Goal: Information Seeking & Learning: Check status

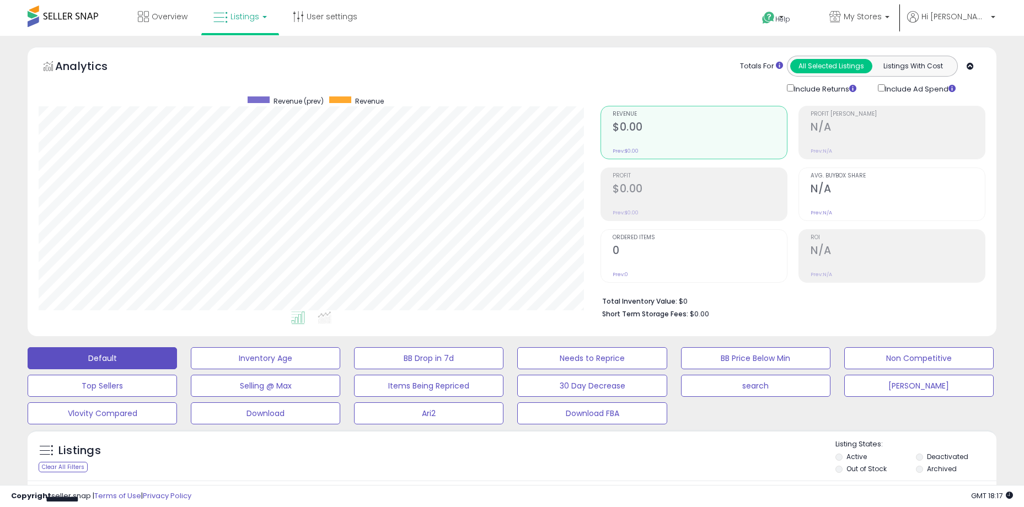
select select "**"
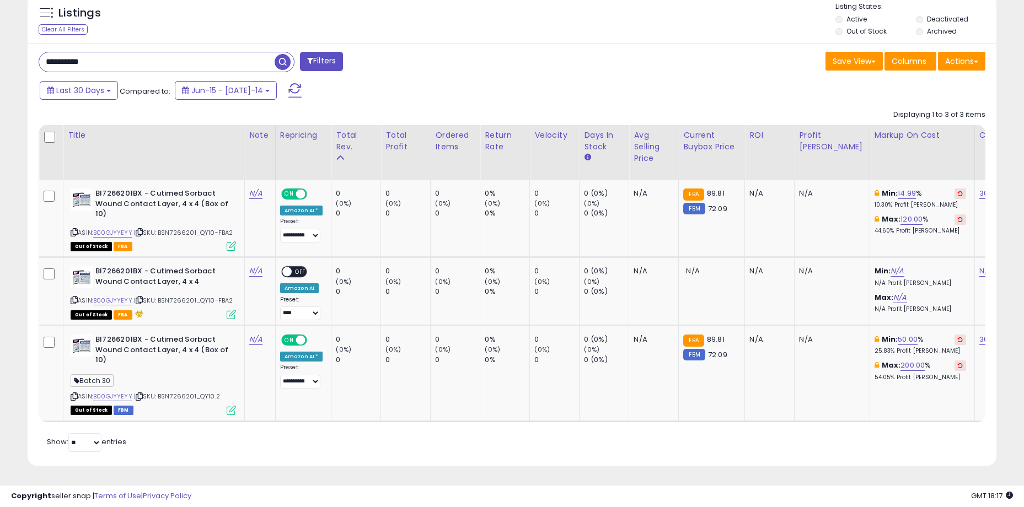
scroll to position [446, 0]
click at [840, 89] on div "Last 30 Days Compared to: Jun-15 - [DATE]-14" at bounding box center [510, 91] width 963 height 25
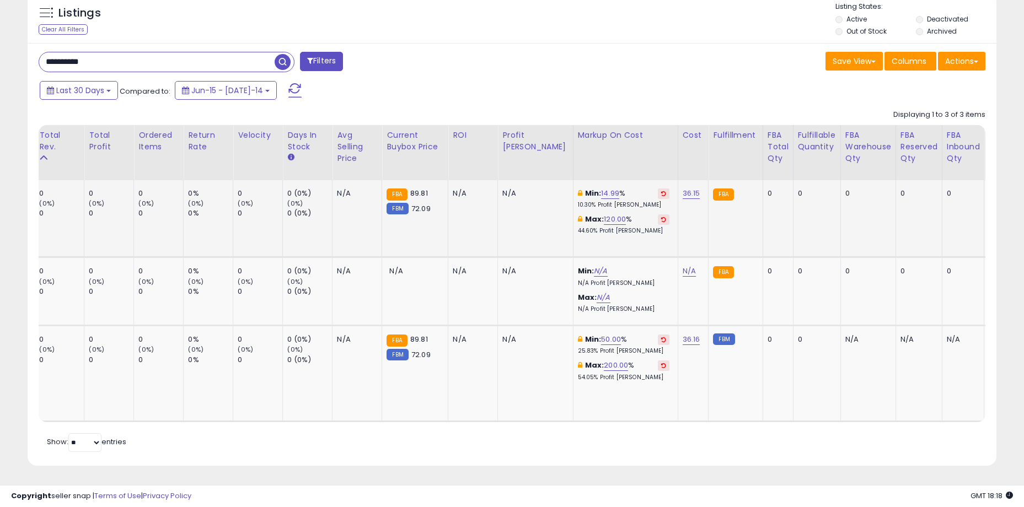
scroll to position [0, 0]
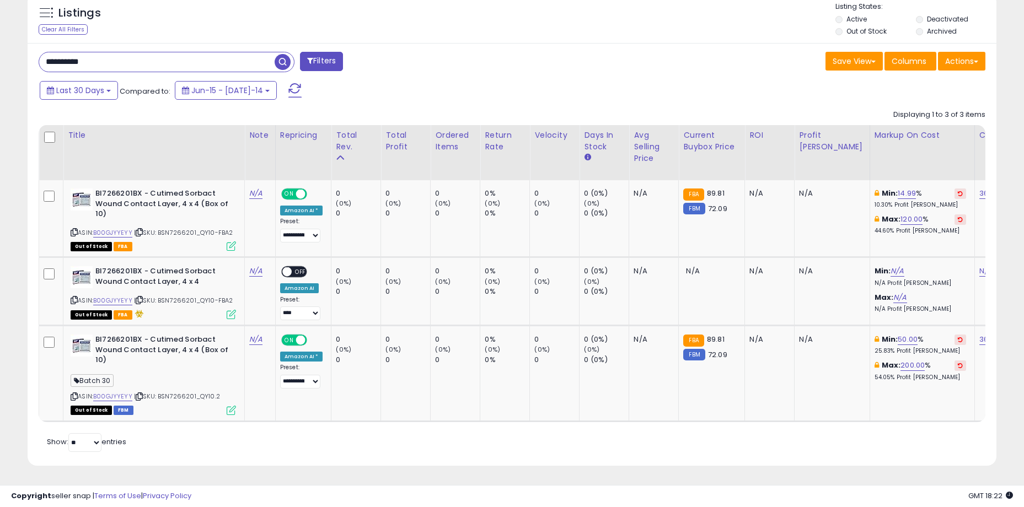
click at [138, 52] on input "**********" at bounding box center [156, 61] width 235 height 19
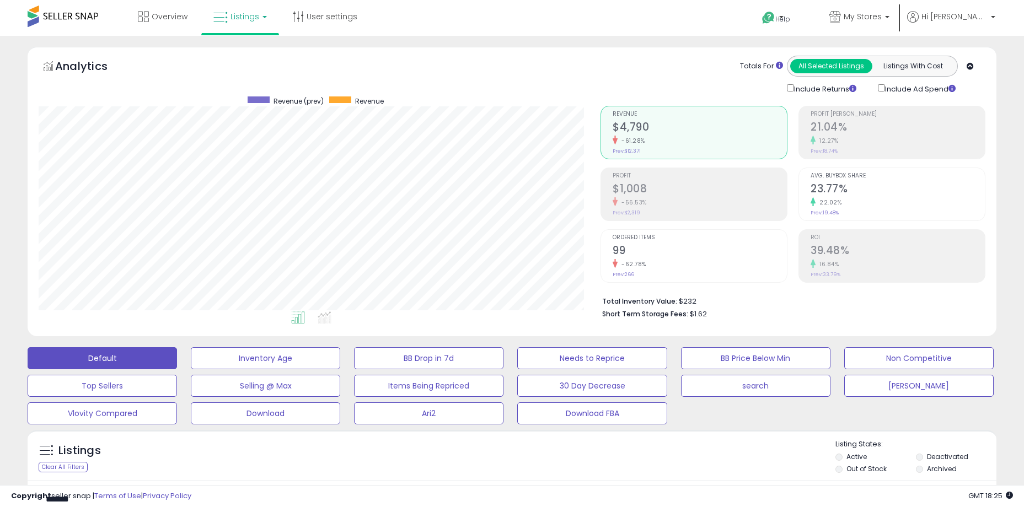
click at [517, 65] on div "Analytics Totals For All Selected Listings Listings With Cost Include Returns I…" at bounding box center [512, 75] width 947 height 39
drag, startPoint x: 665, startPoint y: 304, endPoint x: 639, endPoint y: 304, distance: 26.5
click at [664, 304] on b "Total Inventory Value:" at bounding box center [639, 301] width 75 height 9
drag, startPoint x: 636, startPoint y: 304, endPoint x: 695, endPoint y: 312, distance: 60.1
click at [695, 312] on ul "Total Inventory Value: $232 Short Term Storage Fees: $1.62" at bounding box center [789, 307] width 375 height 26
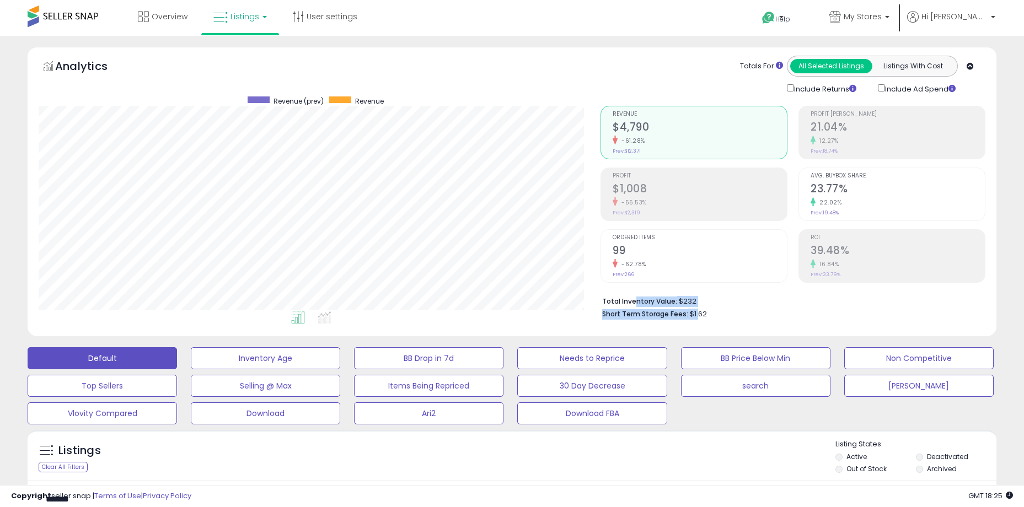
click at [695, 312] on span "$1.62" at bounding box center [698, 314] width 17 height 10
drag, startPoint x: 700, startPoint y: 314, endPoint x: 603, endPoint y: 299, distance: 98.7
click at [603, 299] on ul "Total Inventory Value: $232 Short Term Storage Fees: $1.62" at bounding box center [789, 307] width 375 height 26
click at [603, 299] on b "Total Inventory Value:" at bounding box center [639, 301] width 75 height 9
drag, startPoint x: 605, startPoint y: 302, endPoint x: 711, endPoint y: 309, distance: 106.1
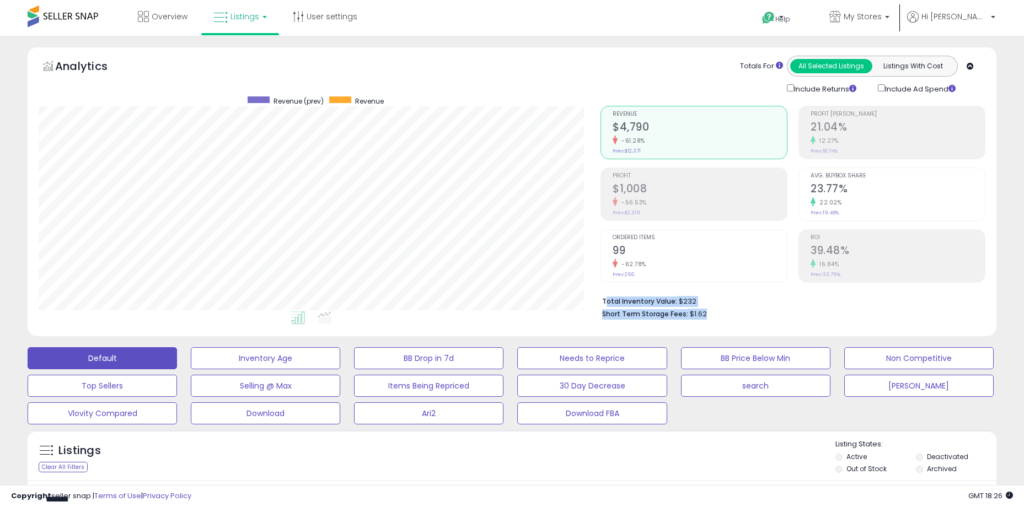
click at [711, 309] on ul "Total Inventory Value: $232 Short Term Storage Fees: $1.62" at bounding box center [789, 307] width 375 height 26
click at [711, 309] on li "Short Term Storage Fees: $1.62" at bounding box center [789, 313] width 375 height 13
drag, startPoint x: 697, startPoint y: 310, endPoint x: 620, endPoint y: 288, distance: 80.1
click at [620, 288] on div "Total Inventory Value: $232 Short Term Storage Fees: $1.62" at bounding box center [793, 304] width 385 height 42
click at [617, 301] on b "Total Inventory Value:" at bounding box center [639, 301] width 75 height 9
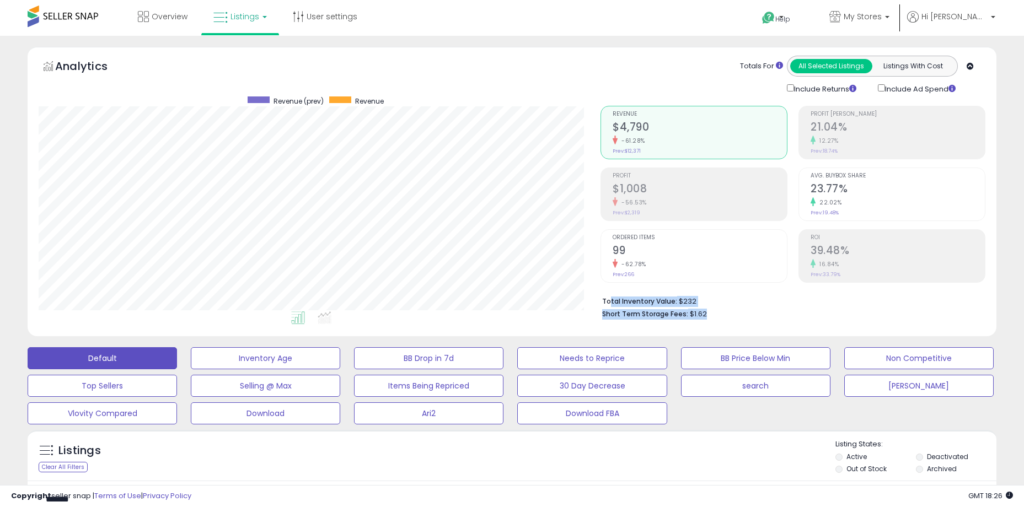
drag, startPoint x: 610, startPoint y: 301, endPoint x: 708, endPoint y: 317, distance: 98.4
click at [708, 317] on ul "Total Inventory Value: $232 Short Term Storage Fees: $1.62" at bounding box center [789, 307] width 375 height 26
click at [708, 317] on li "Short Term Storage Fees: $1.62" at bounding box center [789, 313] width 375 height 13
drag, startPoint x: 709, startPoint y: 313, endPoint x: 608, endPoint y: 294, distance: 102.7
click at [608, 294] on ul "Total Inventory Value: $232 Short Term Storage Fees: $1.62" at bounding box center [789, 307] width 375 height 26
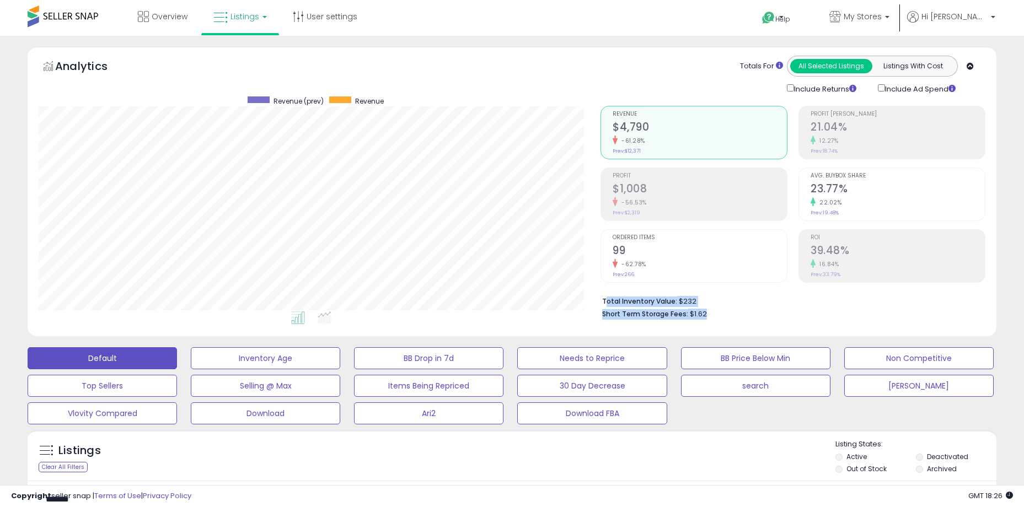
click at [607, 300] on b "Total Inventory Value:" at bounding box center [639, 301] width 75 height 9
drag, startPoint x: 609, startPoint y: 303, endPoint x: 703, endPoint y: 313, distance: 94.3
click at [703, 313] on ul "Total Inventory Value: $232 Short Term Storage Fees: $1.62" at bounding box center [789, 307] width 375 height 26
click at [703, 313] on span "$1.62" at bounding box center [698, 314] width 17 height 10
drag, startPoint x: 705, startPoint y: 314, endPoint x: 617, endPoint y: 302, distance: 89.6
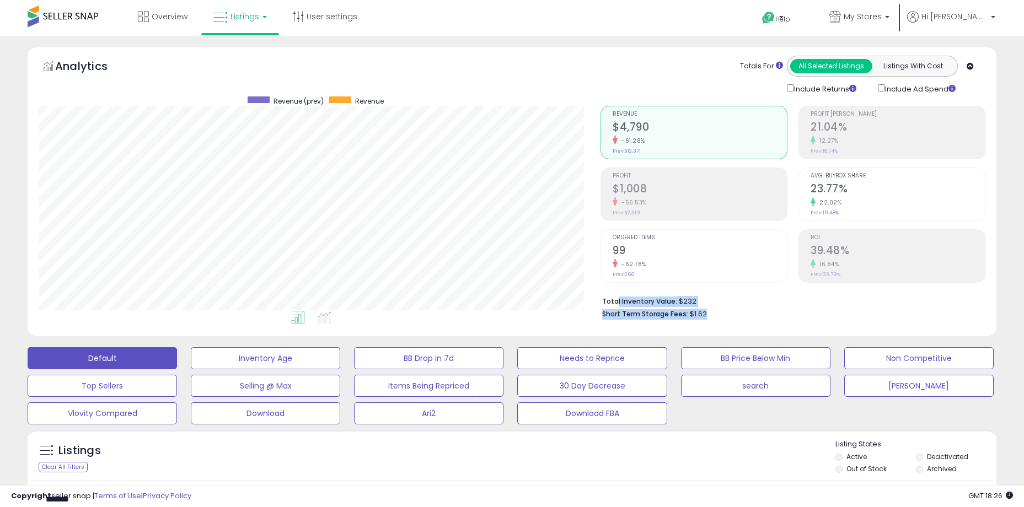
click at [617, 302] on ul "Total Inventory Value: $232 Short Term Storage Fees: $1.62" at bounding box center [789, 307] width 375 height 26
click at [617, 302] on b "Total Inventory Value:" at bounding box center [639, 301] width 75 height 9
drag, startPoint x: 610, startPoint y: 302, endPoint x: 692, endPoint y: 313, distance: 82.4
click at [692, 313] on ul "Total Inventory Value: $232 Short Term Storage Fees: $1.62" at bounding box center [789, 307] width 375 height 26
click at [692, 313] on span "$1.62" at bounding box center [698, 314] width 17 height 10
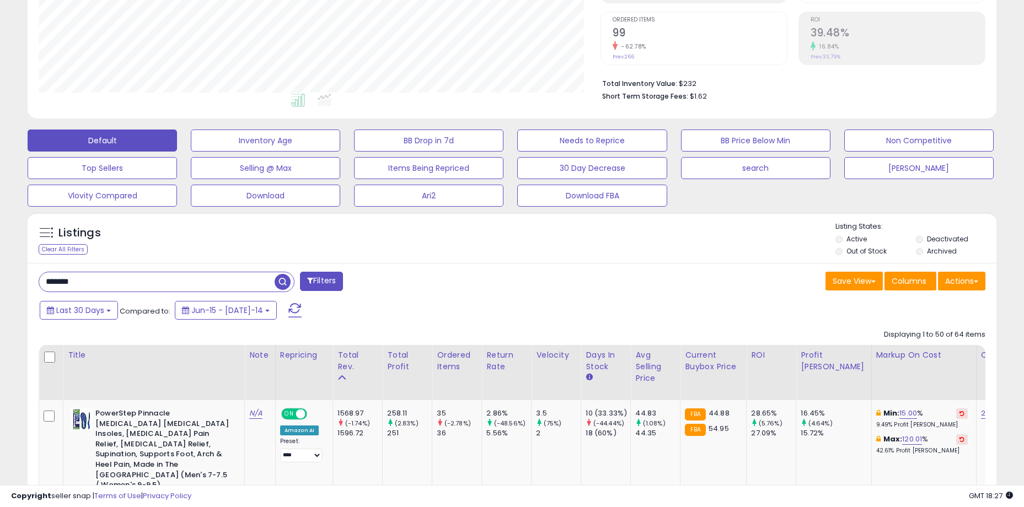
scroll to position [221, 0]
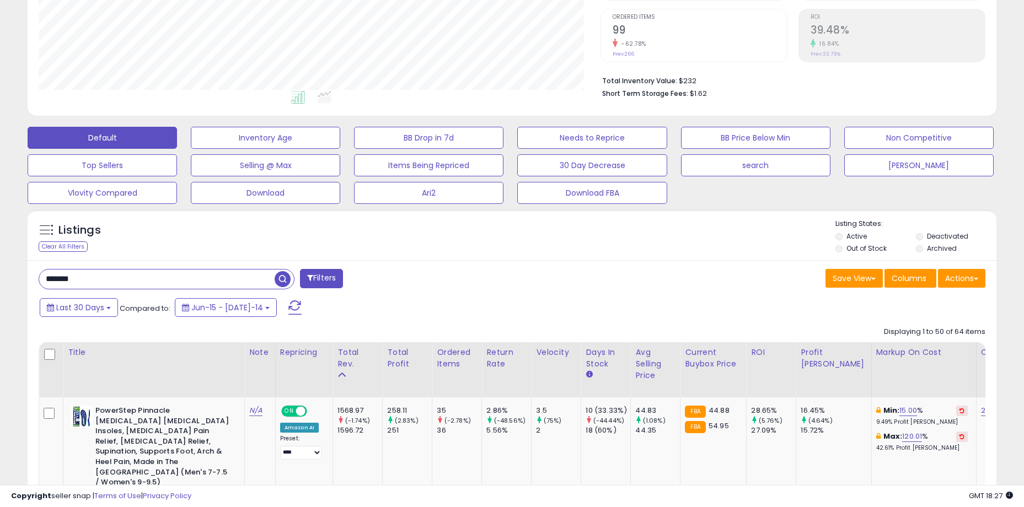
drag, startPoint x: 74, startPoint y: 275, endPoint x: 90, endPoint y: 277, distance: 15.6
click at [90, 277] on input "*******" at bounding box center [156, 279] width 235 height 19
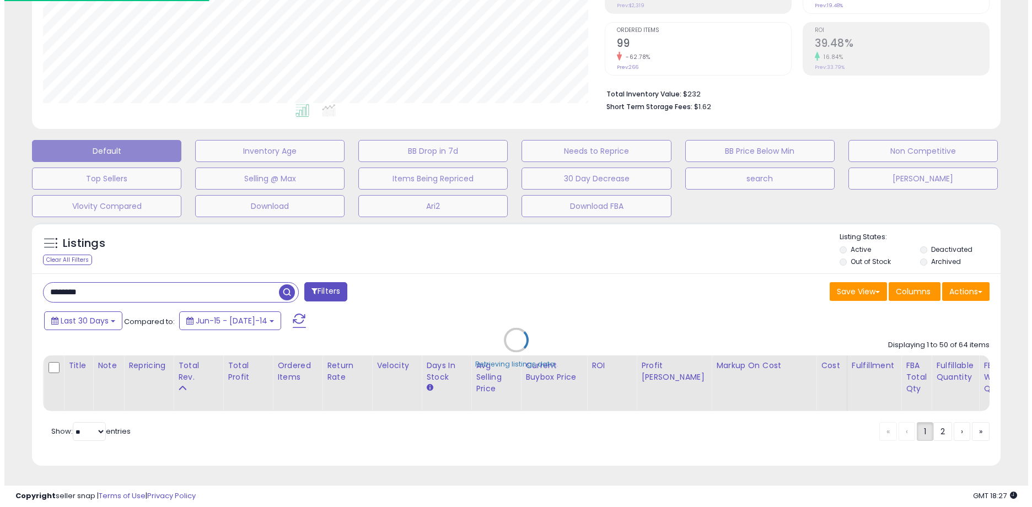
scroll to position [226, 567]
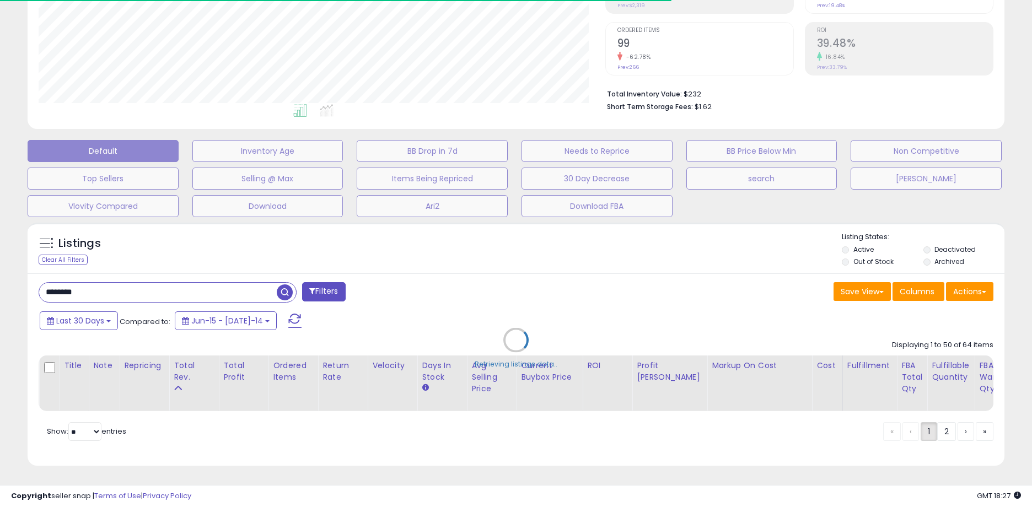
click at [79, 288] on div "Retrieving listings data.." at bounding box center [516, 348] width 994 height 262
click at [82, 286] on div "Retrieving listings data.." at bounding box center [516, 348] width 994 height 262
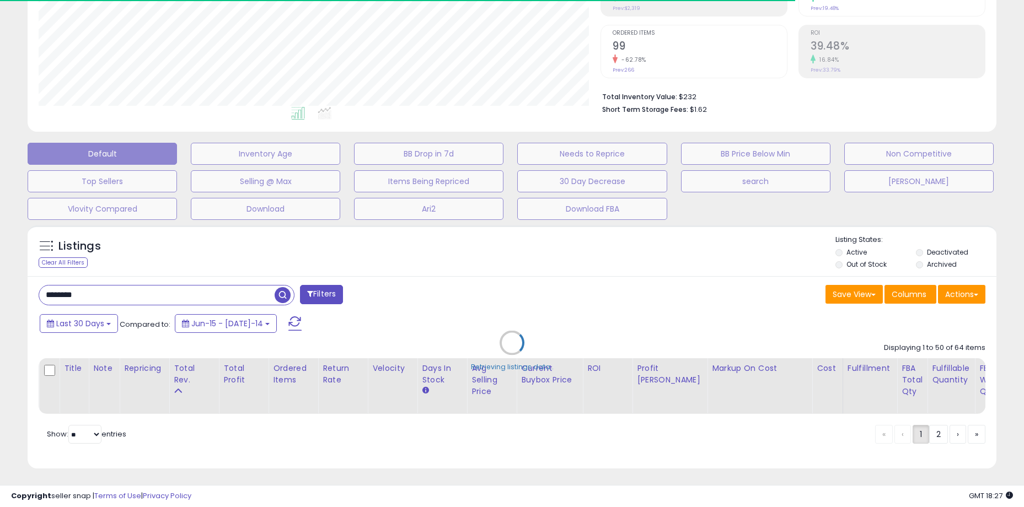
scroll to position [551219, 550883]
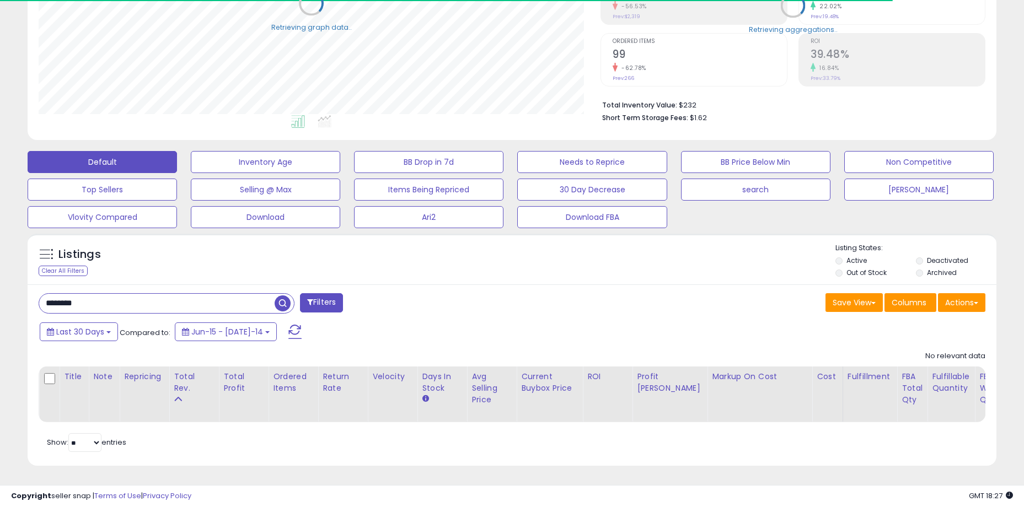
click at [79, 299] on input "********" at bounding box center [156, 303] width 235 height 19
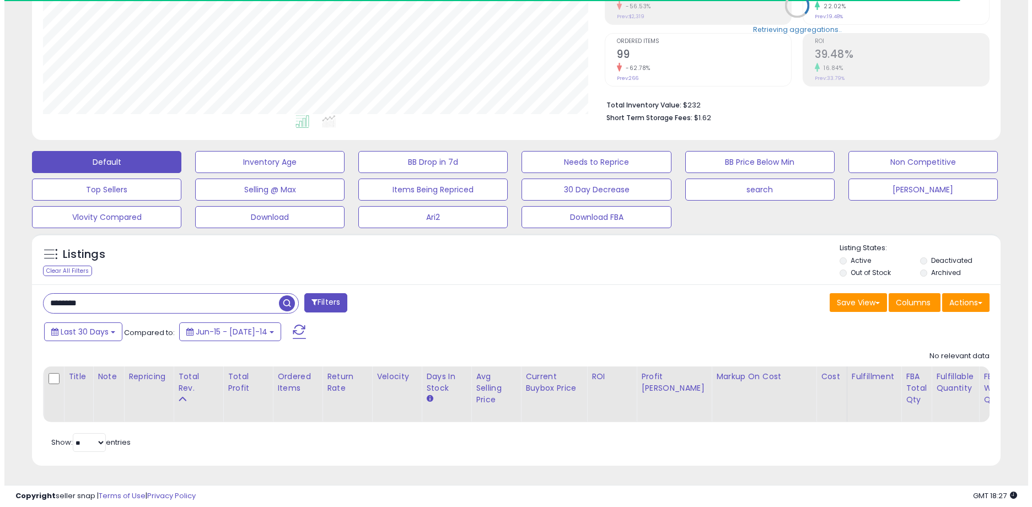
scroll to position [226, 562]
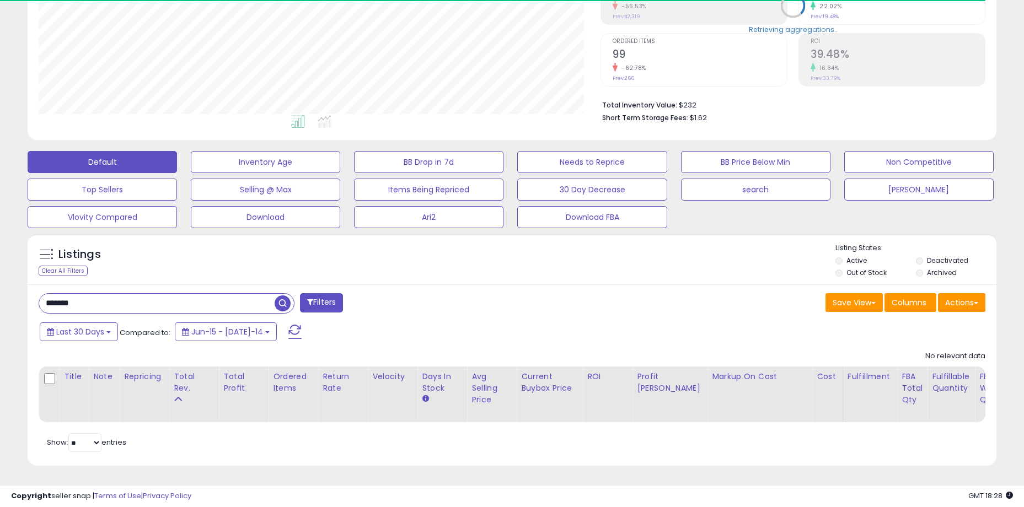
type input "*******"
click at [290, 297] on span "button" at bounding box center [283, 304] width 16 height 16
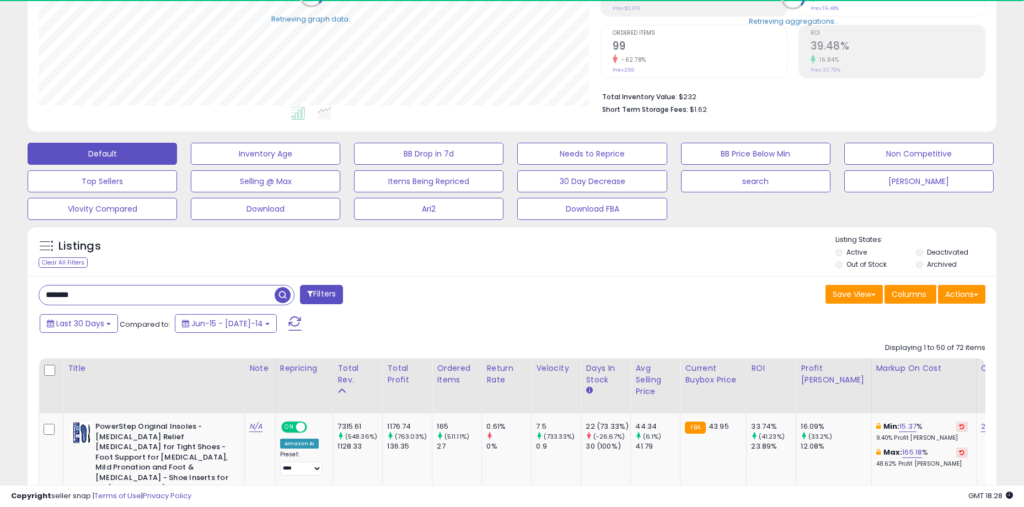
scroll to position [551219, 550883]
click at [244, 254] on div "Listings Clear All Filters Listing States:" at bounding box center [512, 253] width 969 height 37
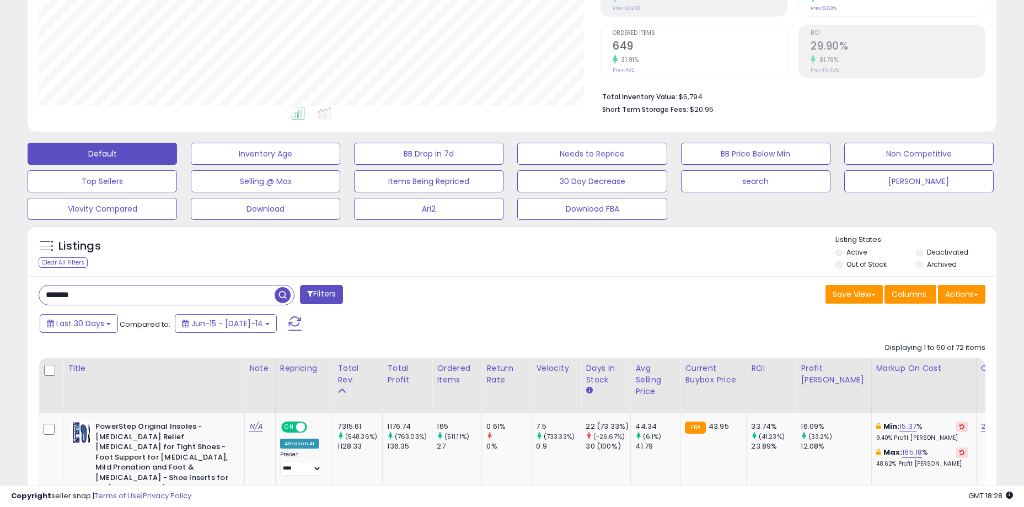
scroll to position [0, 0]
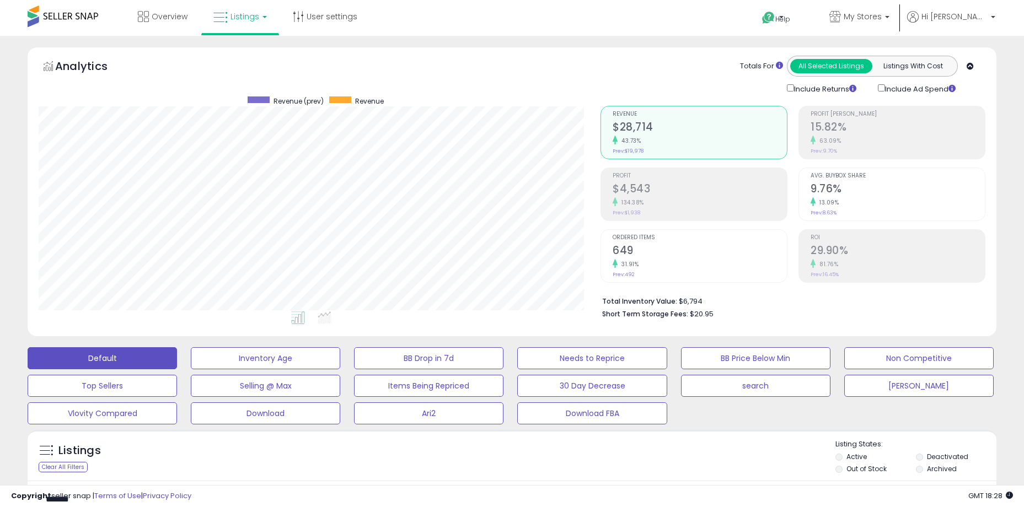
click at [616, 95] on div "Retrieving aggregations.. Revenue $28,714 43.73% Prev: $19,978 Profit $4,543" at bounding box center [792, 210] width 401 height 231
click at [768, 309] on li "Short Term Storage Fees: $20.95" at bounding box center [789, 313] width 375 height 13
drag, startPoint x: 656, startPoint y: 299, endPoint x: 717, endPoint y: 311, distance: 62.3
click at [717, 311] on ul "Total Inventory Value: $6,794 Short Term Storage Fees: $20.95" at bounding box center [789, 307] width 375 height 26
click at [717, 311] on li "Short Term Storage Fees: $20.95" at bounding box center [789, 313] width 375 height 13
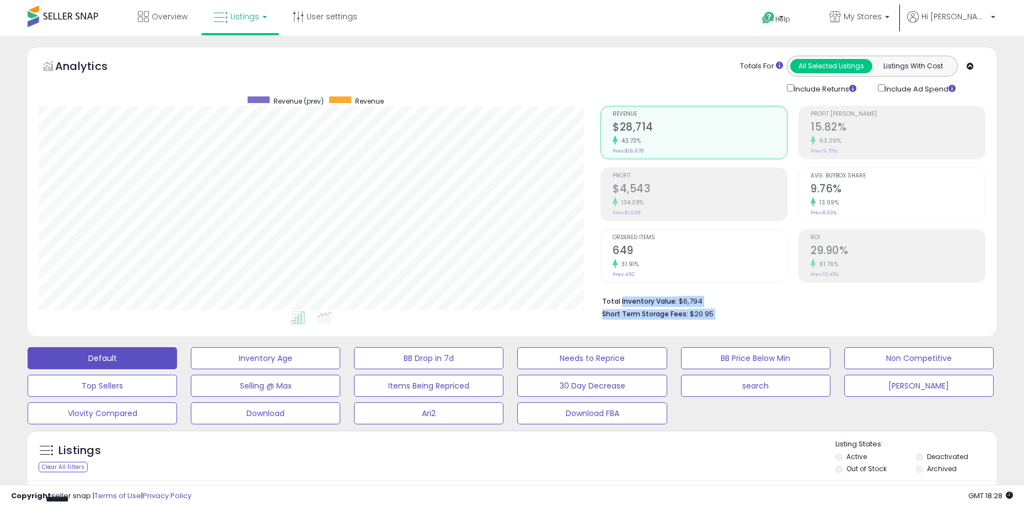
drag, startPoint x: 717, startPoint y: 312, endPoint x: 633, endPoint y: 302, distance: 85.4
click at [633, 302] on ul "Total Inventory Value: $6,794 Short Term Storage Fees: $20.95" at bounding box center [789, 307] width 375 height 26
click at [633, 302] on b "Total Inventory Value:" at bounding box center [639, 301] width 75 height 9
drag, startPoint x: 623, startPoint y: 302, endPoint x: 723, endPoint y: 310, distance: 100.1
click at [723, 310] on ul "Total Inventory Value: $6,794 Short Term Storage Fees: $20.95" at bounding box center [789, 307] width 375 height 26
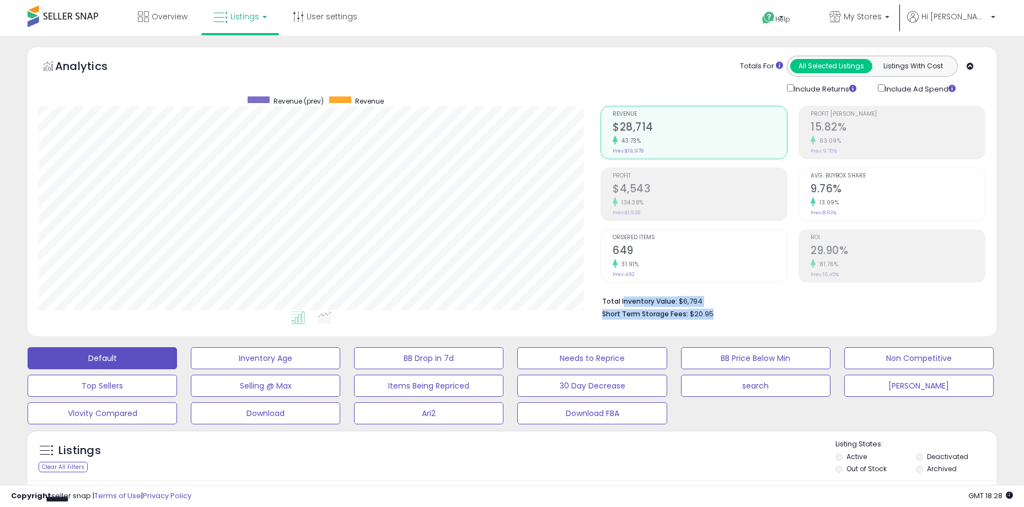
click at [723, 310] on li "Short Term Storage Fees: $20.95" at bounding box center [789, 313] width 375 height 13
drag, startPoint x: 725, startPoint y: 312, endPoint x: 608, endPoint y: 296, distance: 117.9
click at [608, 296] on ul "Total Inventory Value: $6,794 Short Term Storage Fees: $20.95" at bounding box center [789, 307] width 375 height 26
click at [603, 301] on b "Total Inventory Value:" at bounding box center [639, 301] width 75 height 9
drag, startPoint x: 602, startPoint y: 301, endPoint x: 716, endPoint y: 313, distance: 114.7
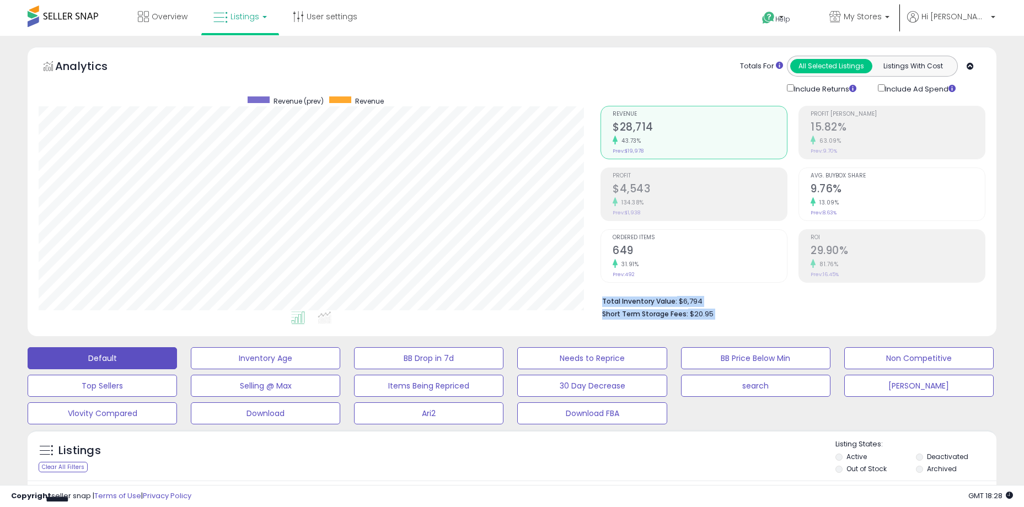
click at [716, 313] on ul "Total Inventory Value: $6,794 Short Term Storage Fees: $20.95" at bounding box center [789, 307] width 375 height 26
click at [716, 313] on li "Short Term Storage Fees: $20.95" at bounding box center [789, 313] width 375 height 13
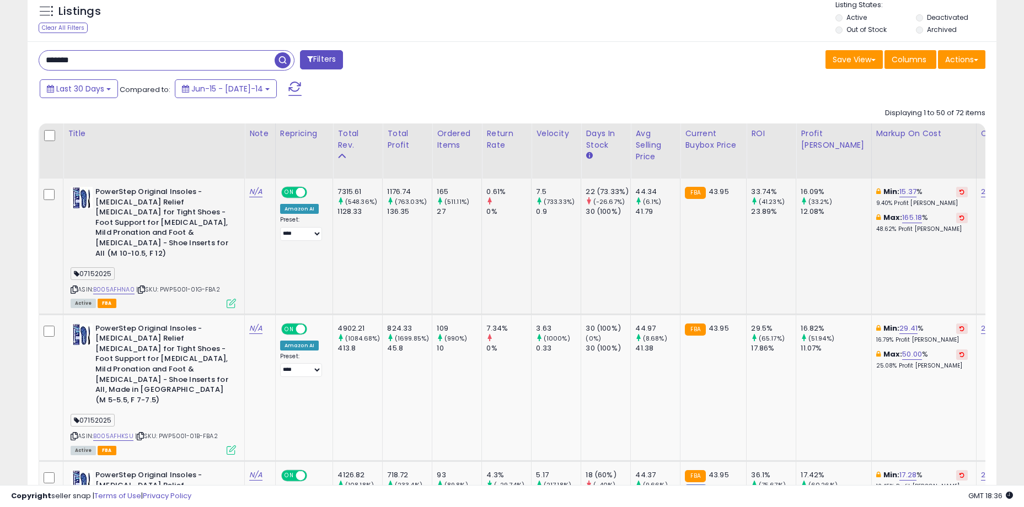
scroll to position [441, 0]
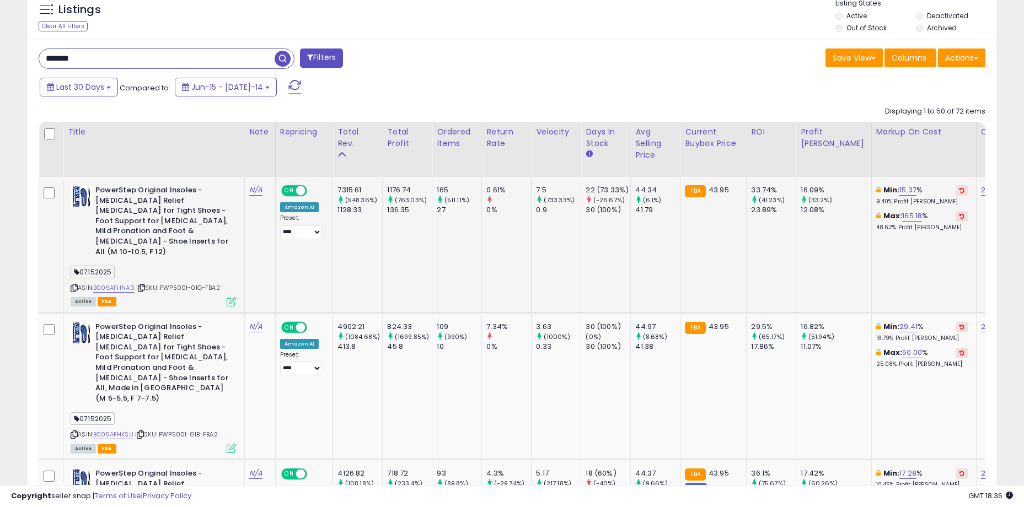
click at [178, 266] on div "07152025" at bounding box center [153, 273] width 165 height 15
drag, startPoint x: 438, startPoint y: 191, endPoint x: 464, endPoint y: 215, distance: 34.7
click at [464, 215] on td "165 (511.11%) 27" at bounding box center [457, 245] width 50 height 136
click at [464, 215] on div "27" at bounding box center [459, 210] width 45 height 10
drag, startPoint x: 452, startPoint y: 208, endPoint x: 433, endPoint y: 190, distance: 26.1
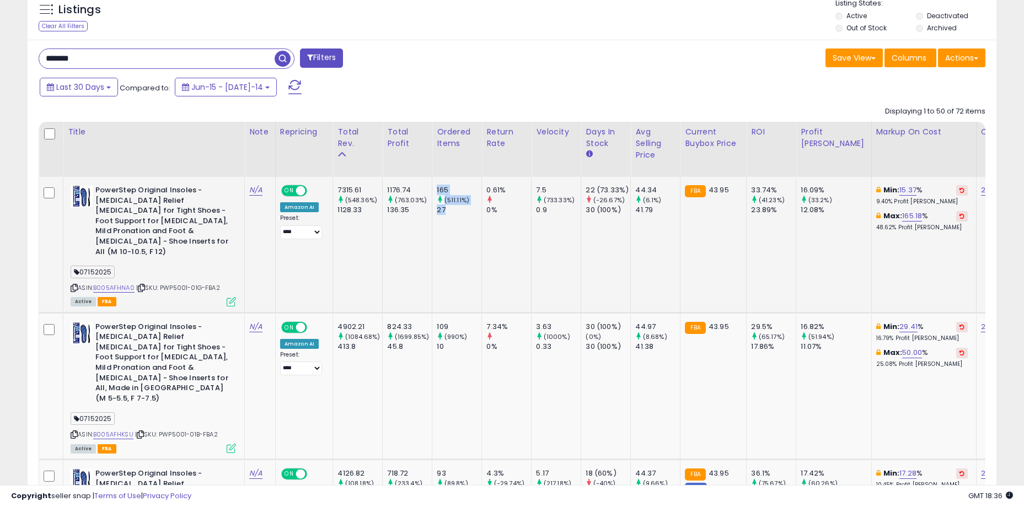
click at [433, 190] on td "165 (511.11%) 27" at bounding box center [457, 245] width 50 height 136
drag, startPoint x: 433, startPoint y: 188, endPoint x: 457, endPoint y: 220, distance: 39.8
click at [457, 220] on td "165 (511.11%) 27" at bounding box center [457, 245] width 50 height 136
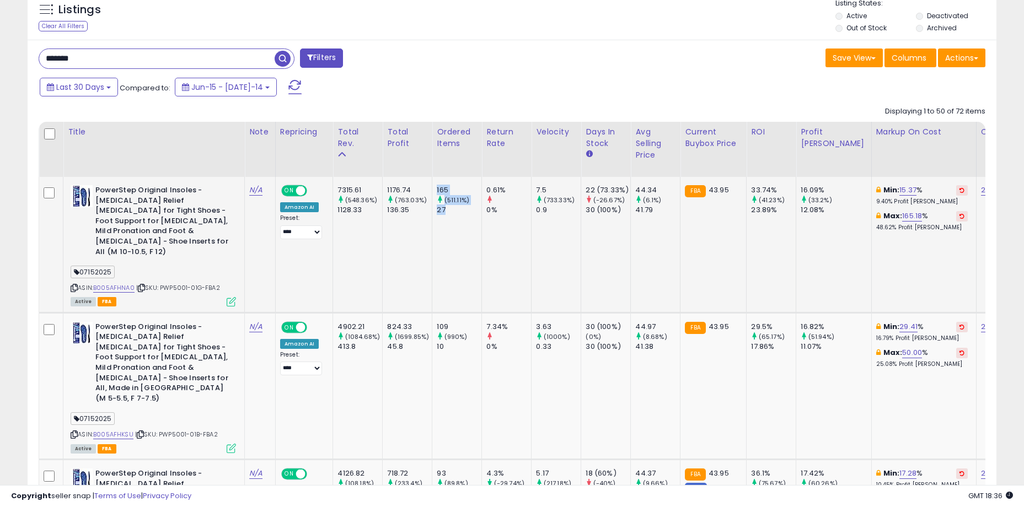
drag, startPoint x: 459, startPoint y: 216, endPoint x: 433, endPoint y: 191, distance: 35.9
click at [433, 191] on td "165 (511.11%) 27" at bounding box center [457, 245] width 50 height 136
drag, startPoint x: 433, startPoint y: 188, endPoint x: 452, endPoint y: 218, distance: 35.9
click at [452, 218] on td "165 (511.11%) 27" at bounding box center [457, 245] width 50 height 136
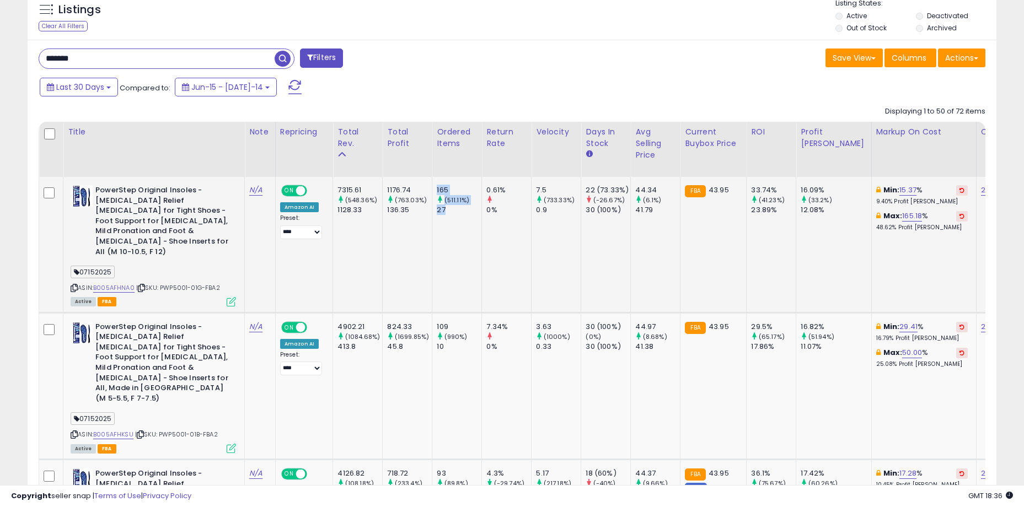
click at [453, 218] on td "165 (511.11%) 27" at bounding box center [457, 245] width 50 height 136
drag, startPoint x: 456, startPoint y: 212, endPoint x: 432, endPoint y: 191, distance: 31.3
click at [432, 191] on td "165 (511.11%) 27" at bounding box center [457, 245] width 50 height 136
drag, startPoint x: 432, startPoint y: 189, endPoint x: 454, endPoint y: 213, distance: 32.8
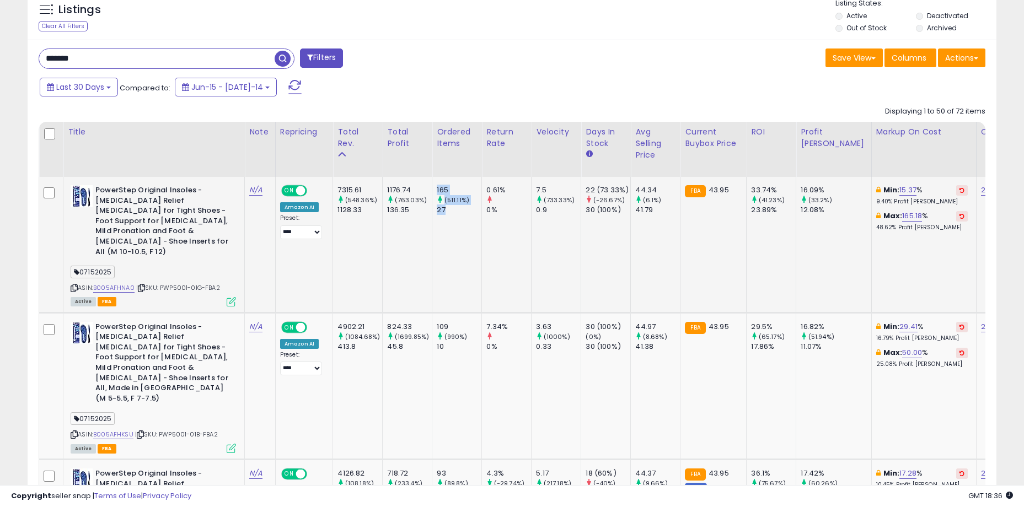
click at [454, 213] on td "165 (511.11%) 27" at bounding box center [457, 245] width 50 height 136
click at [454, 213] on div "27" at bounding box center [459, 210] width 45 height 10
drag, startPoint x: 459, startPoint y: 213, endPoint x: 433, endPoint y: 189, distance: 35.9
click at [433, 189] on td "165 (511.11%) 27" at bounding box center [457, 245] width 50 height 136
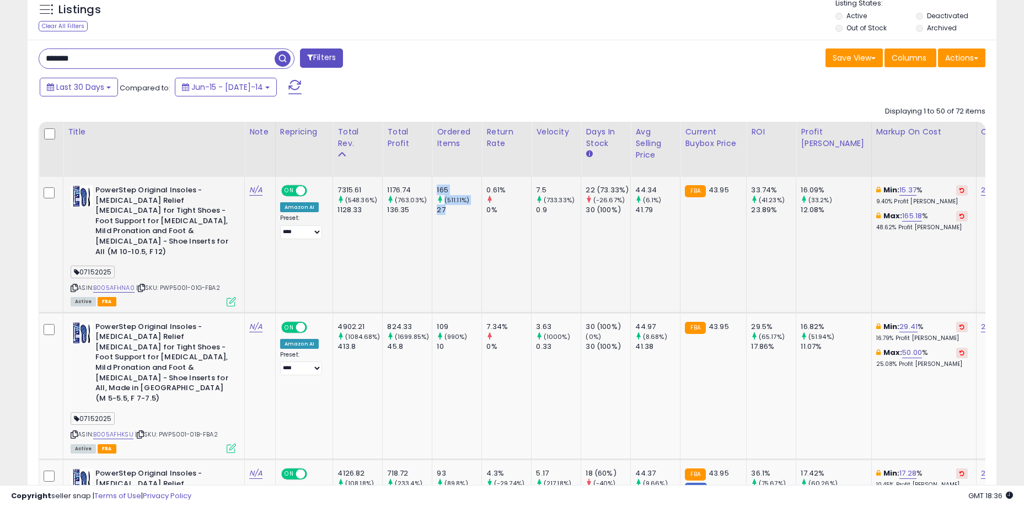
click at [433, 189] on td "165 (511.11%) 27" at bounding box center [457, 245] width 50 height 136
drag, startPoint x: 435, startPoint y: 190, endPoint x: 459, endPoint y: 213, distance: 33.9
click at [459, 213] on div "165 (511.11%) 27" at bounding box center [455, 200] width 36 height 30
click at [459, 213] on div "27" at bounding box center [459, 210] width 45 height 10
drag, startPoint x: 459, startPoint y: 213, endPoint x: 433, endPoint y: 190, distance: 35.2
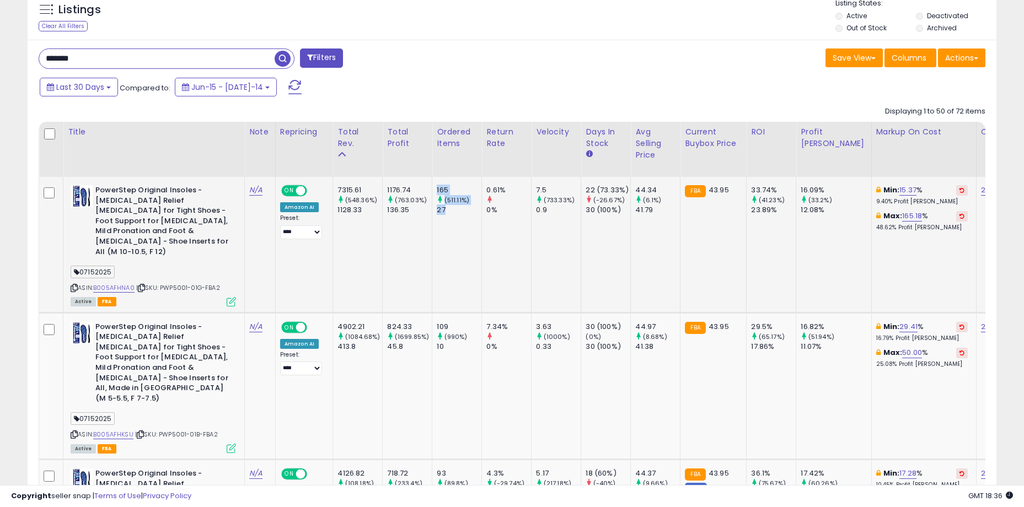
click at [433, 190] on td "165 (511.11%) 27" at bounding box center [457, 245] width 50 height 136
drag, startPoint x: 433, startPoint y: 188, endPoint x: 458, endPoint y: 213, distance: 35.5
click at [458, 213] on td "165 (511.11%) 27" at bounding box center [457, 245] width 50 height 136
click at [458, 213] on div "27" at bounding box center [459, 210] width 45 height 10
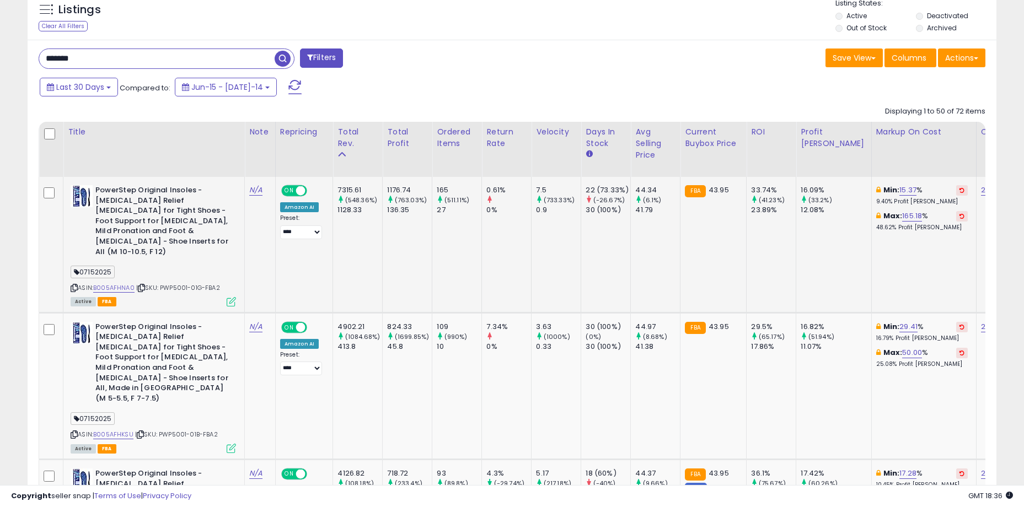
click at [394, 239] on td "1176.74 (763.03%) 136.35" at bounding box center [408, 245] width 50 height 136
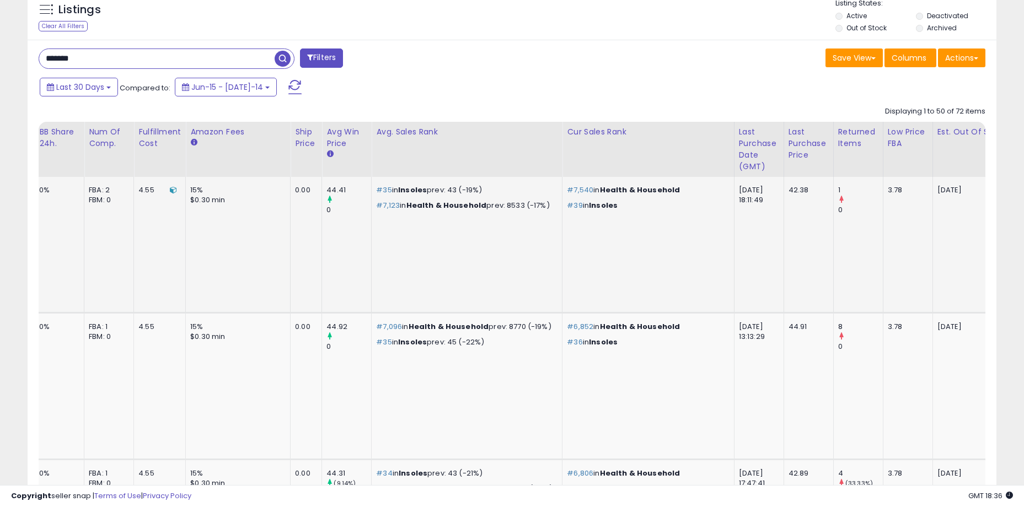
scroll to position [0, 1350]
click at [932, 272] on td "[DATE]" at bounding box center [987, 245] width 110 height 136
click at [932, 234] on td "[DATE]" at bounding box center [987, 245] width 110 height 136
drag, startPoint x: 812, startPoint y: 185, endPoint x: 849, endPoint y: 191, distance: 36.9
click at [937, 191] on p "[DATE]" at bounding box center [985, 190] width 97 height 10
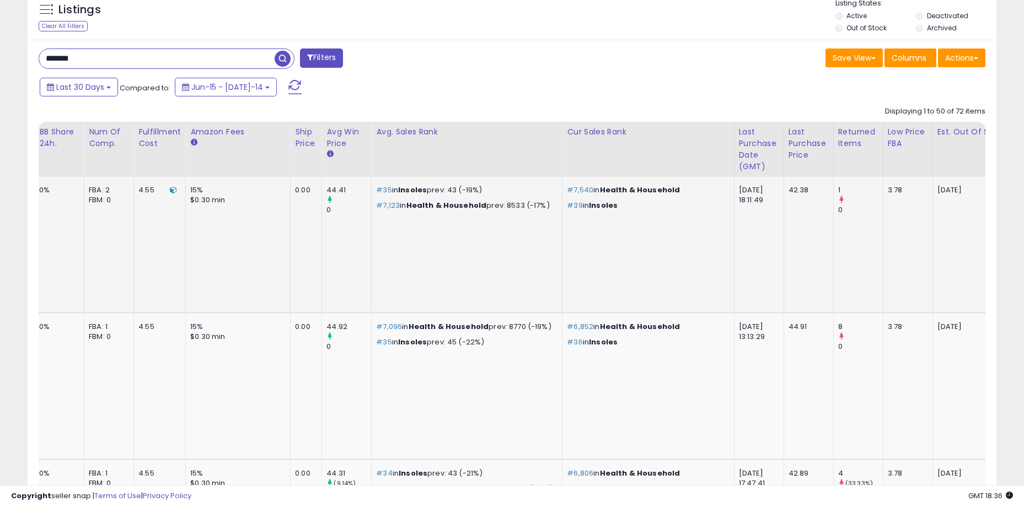
click at [937, 191] on p "[DATE]" at bounding box center [985, 190] width 97 height 10
click at [932, 226] on td "[DATE]" at bounding box center [987, 245] width 110 height 136
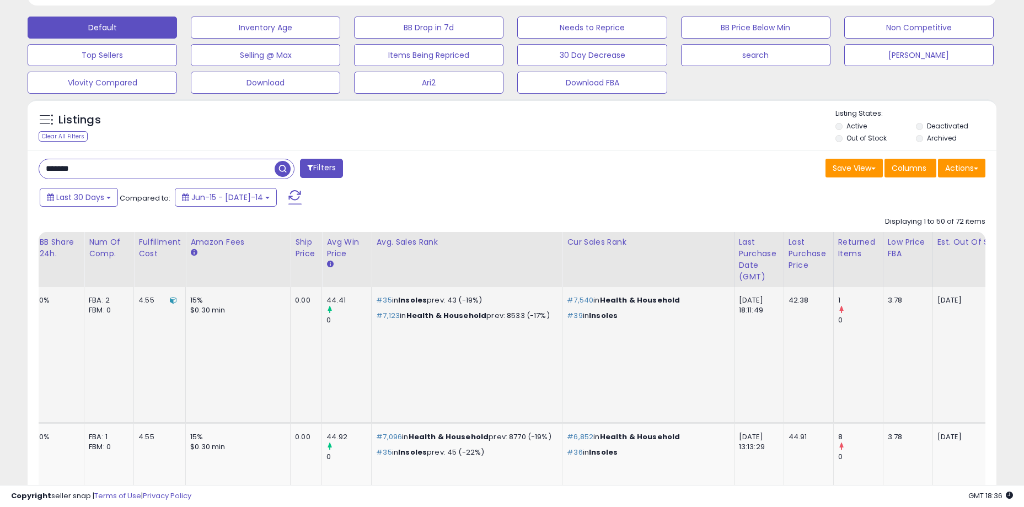
scroll to position [441, 0]
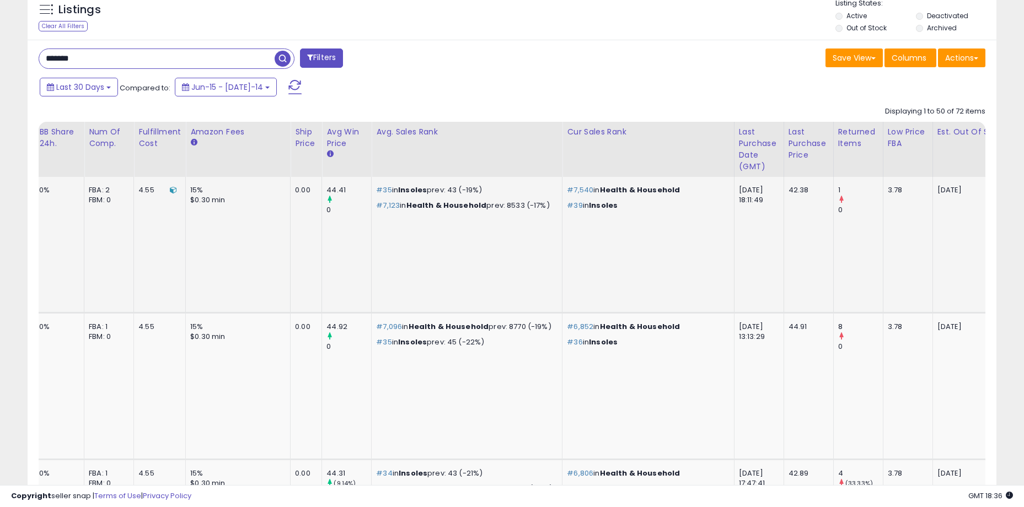
click at [932, 239] on td "[DATE]" at bounding box center [987, 245] width 110 height 136
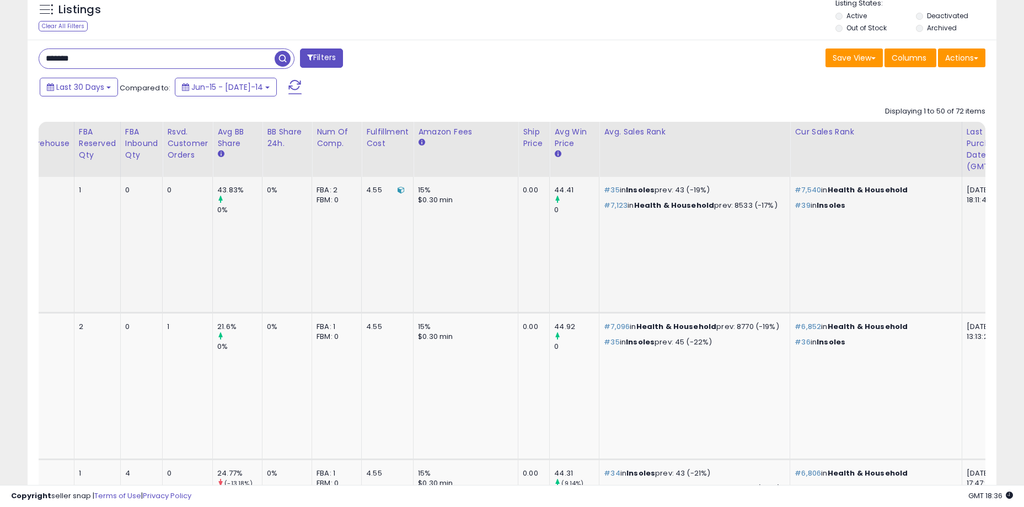
scroll to position [0, 0]
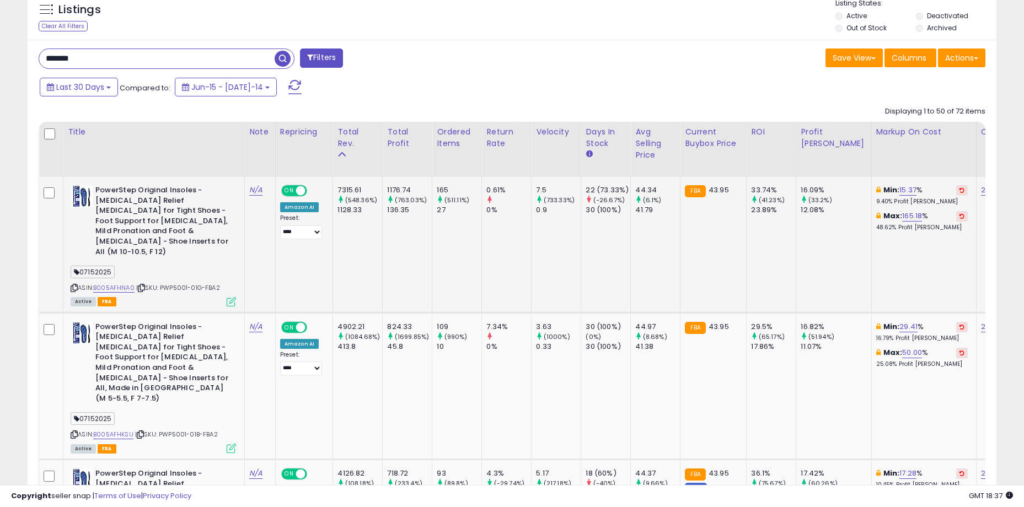
click at [162, 224] on b "PowerStep Original Insoles - [MEDICAL_DATA] Relief [MEDICAL_DATA] for Tight Sho…" at bounding box center [162, 222] width 134 height 74
drag, startPoint x: 142, startPoint y: 207, endPoint x: 201, endPoint y: 238, distance: 66.3
click at [201, 238] on b "PowerStep Original Insoles - [MEDICAL_DATA] Relief [MEDICAL_DATA] for Tight Sho…" at bounding box center [162, 222] width 134 height 74
click at [205, 234] on b "PowerStep Original Insoles - [MEDICAL_DATA] Relief [MEDICAL_DATA] for Tight Sho…" at bounding box center [162, 222] width 134 height 74
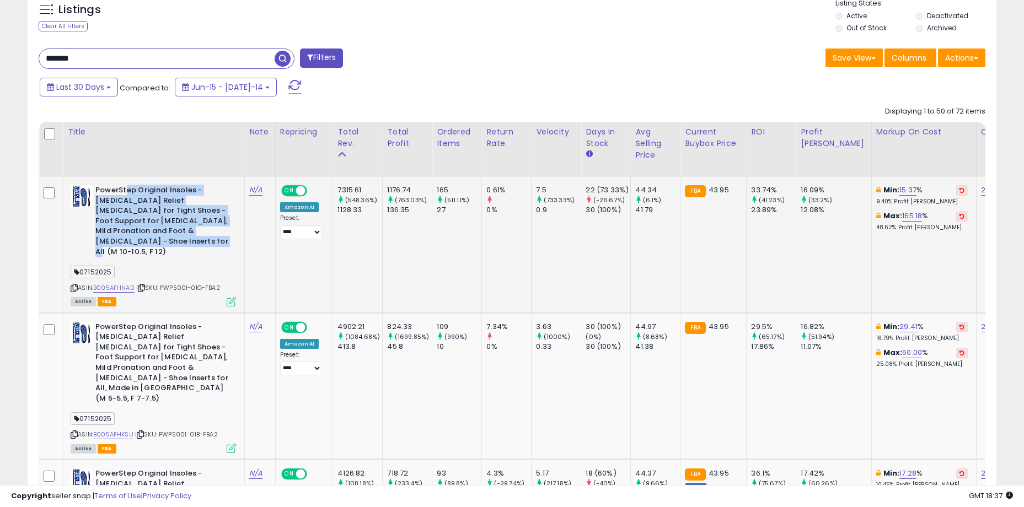
drag, startPoint x: 208, startPoint y: 233, endPoint x: 127, endPoint y: 185, distance: 94.2
click at [127, 185] on b "PowerStep Original Insoles - [MEDICAL_DATA] Relief [MEDICAL_DATA] for Tight Sho…" at bounding box center [162, 222] width 134 height 74
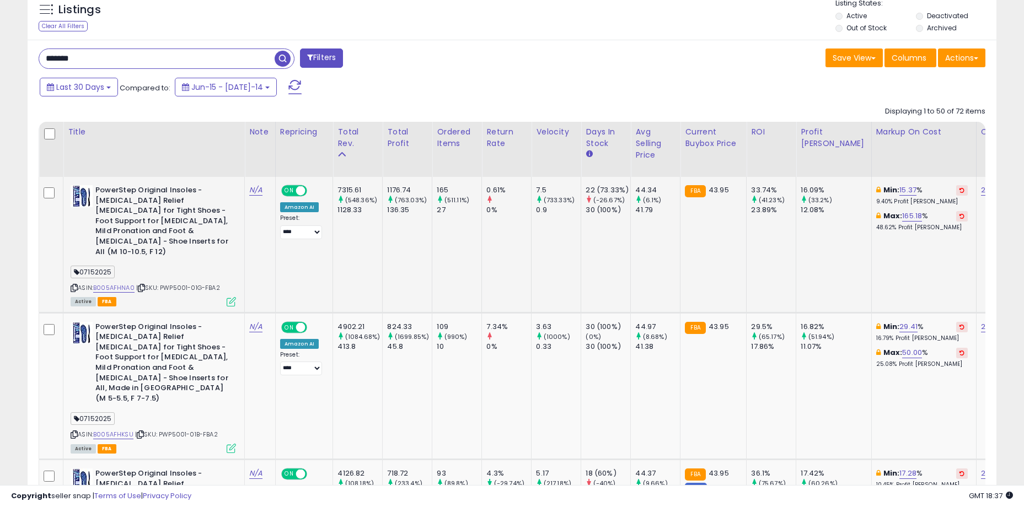
click at [121, 189] on b "PowerStep Original Insoles - [MEDICAL_DATA] Relief [MEDICAL_DATA] for Tight Sho…" at bounding box center [162, 222] width 134 height 74
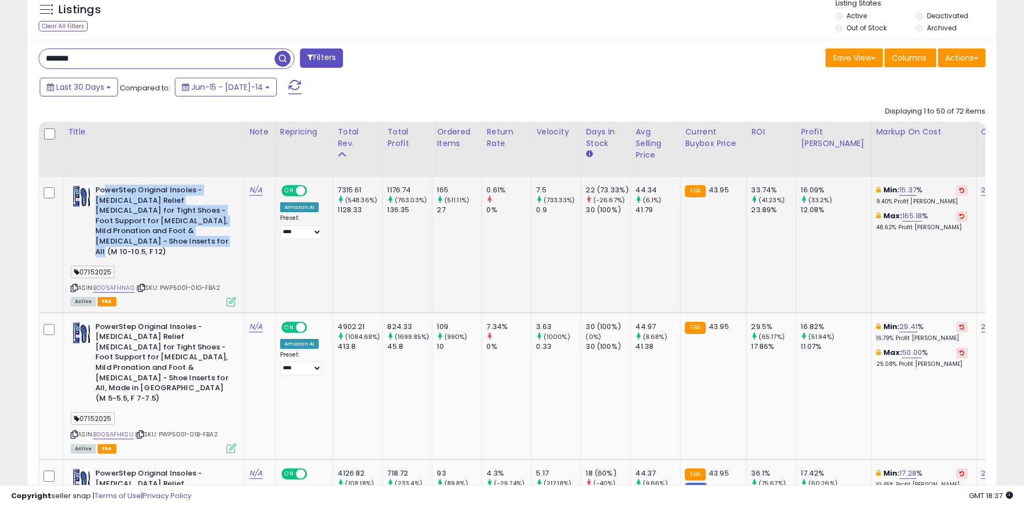
drag, startPoint x: 105, startPoint y: 191, endPoint x: 212, endPoint y: 233, distance: 114.9
click at [212, 233] on b "PowerStep Original Insoles - [MEDICAL_DATA] Relief [MEDICAL_DATA] for Tight Sho…" at bounding box center [162, 222] width 134 height 74
drag, startPoint x: 215, startPoint y: 233, endPoint x: 115, endPoint y: 201, distance: 105.5
click at [115, 201] on b "PowerStep Original Insoles - [MEDICAL_DATA] Relief [MEDICAL_DATA] for Tight Sho…" at bounding box center [162, 222] width 134 height 74
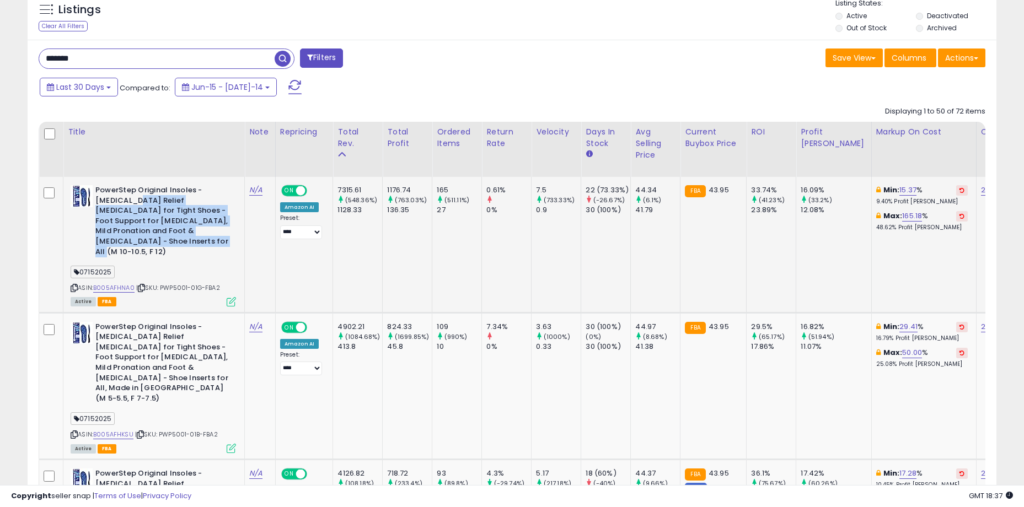
click at [115, 201] on b "PowerStep Original Insoles - [MEDICAL_DATA] Relief [MEDICAL_DATA] for Tight Sho…" at bounding box center [162, 222] width 134 height 74
drag, startPoint x: 110, startPoint y: 188, endPoint x: 210, endPoint y: 233, distance: 110.1
click at [210, 233] on b "PowerStep Original Insoles - [MEDICAL_DATA] Relief [MEDICAL_DATA] for Tight Sho…" at bounding box center [162, 222] width 134 height 74
drag, startPoint x: 215, startPoint y: 233, endPoint x: 110, endPoint y: 196, distance: 111.6
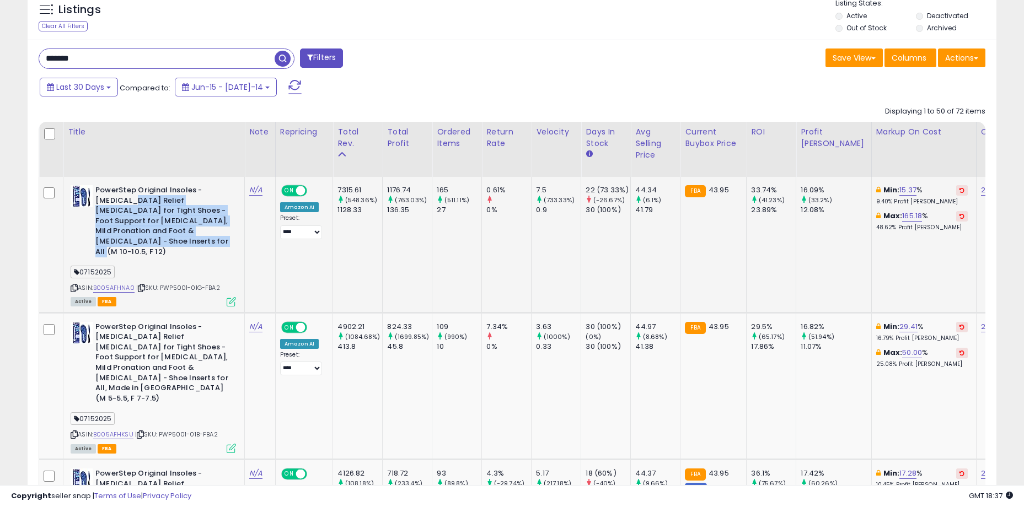
click at [110, 196] on b "PowerStep Original Insoles - [MEDICAL_DATA] Relief [MEDICAL_DATA] for Tight Sho…" at bounding box center [162, 222] width 134 height 74
drag, startPoint x: 110, startPoint y: 185, endPoint x: 220, endPoint y: 240, distance: 123.3
click at [220, 240] on b "PowerStep Original Insoles - [MEDICAL_DATA] Relief [MEDICAL_DATA] for Tight Sho…" at bounding box center [162, 222] width 134 height 74
click at [221, 240] on b "PowerStep Original Insoles - [MEDICAL_DATA] Relief [MEDICAL_DATA] for Tight Sho…" at bounding box center [162, 222] width 134 height 74
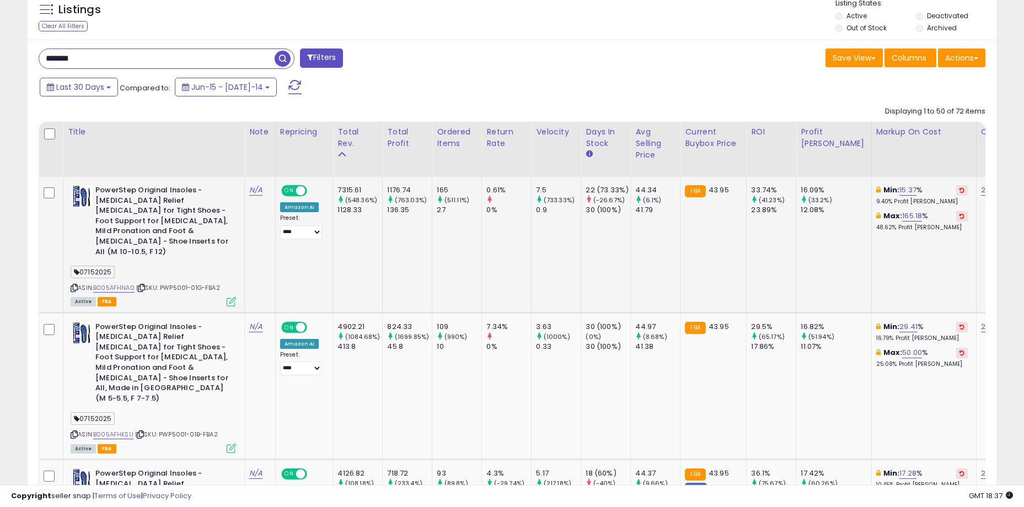
click at [207, 226] on b "PowerStep Original Insoles - [MEDICAL_DATA] Relief [MEDICAL_DATA] for Tight Sho…" at bounding box center [162, 222] width 134 height 74
drag, startPoint x: 184, startPoint y: 229, endPoint x: 178, endPoint y: 227, distance: 6.5
click at [178, 227] on b "PowerStep Original Insoles - [MEDICAL_DATA] Relief [MEDICAL_DATA] for Tight Sho…" at bounding box center [162, 222] width 134 height 74
click at [187, 231] on b "PowerStep Original Insoles - [MEDICAL_DATA] Relief [MEDICAL_DATA] for Tight Sho…" at bounding box center [162, 222] width 134 height 74
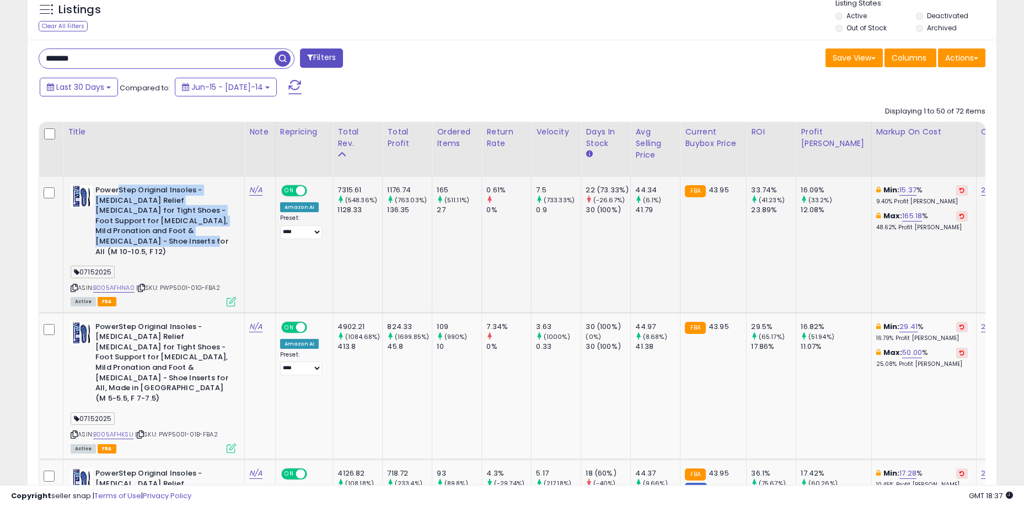
drag, startPoint x: 191, startPoint y: 231, endPoint x: 117, endPoint y: 188, distance: 85.7
click at [117, 188] on b "PowerStep Original Insoles - [MEDICAL_DATA] Relief [MEDICAL_DATA] for Tight Sho…" at bounding box center [162, 222] width 134 height 74
drag, startPoint x: 114, startPoint y: 187, endPoint x: 200, endPoint y: 235, distance: 98.2
click at [200, 235] on b "PowerStep Original Insoles - [MEDICAL_DATA] Relief [MEDICAL_DATA] for Tight Sho…" at bounding box center [162, 222] width 134 height 74
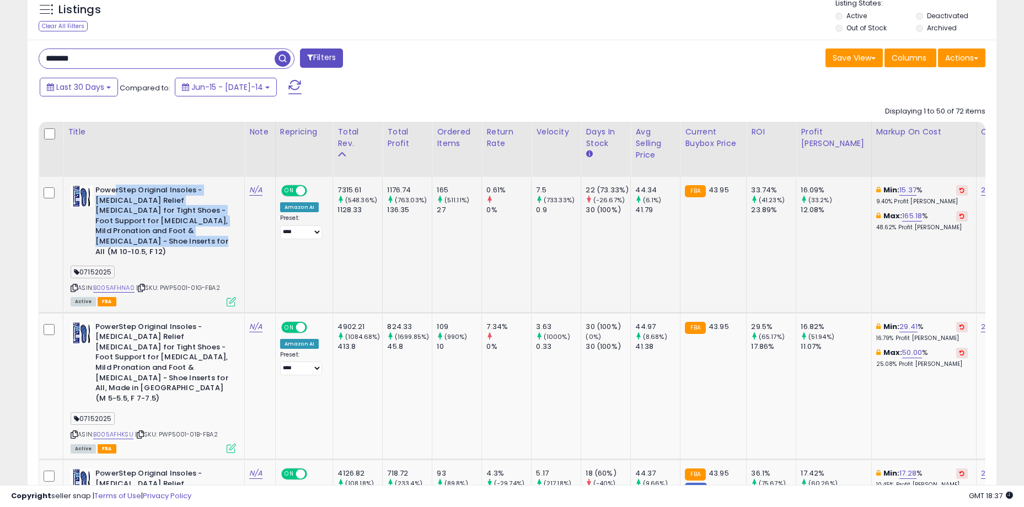
click at [200, 235] on b "PowerStep Original Insoles - [MEDICAL_DATA] Relief [MEDICAL_DATA] for Tight Sho…" at bounding box center [162, 222] width 134 height 74
drag, startPoint x: 206, startPoint y: 233, endPoint x: 109, endPoint y: 191, distance: 105.4
click at [109, 191] on b "PowerStep Original Insoles - [MEDICAL_DATA] Relief [MEDICAL_DATA] for Tight Sho…" at bounding box center [162, 222] width 134 height 74
drag, startPoint x: 101, startPoint y: 190, endPoint x: 217, endPoint y: 234, distance: 123.7
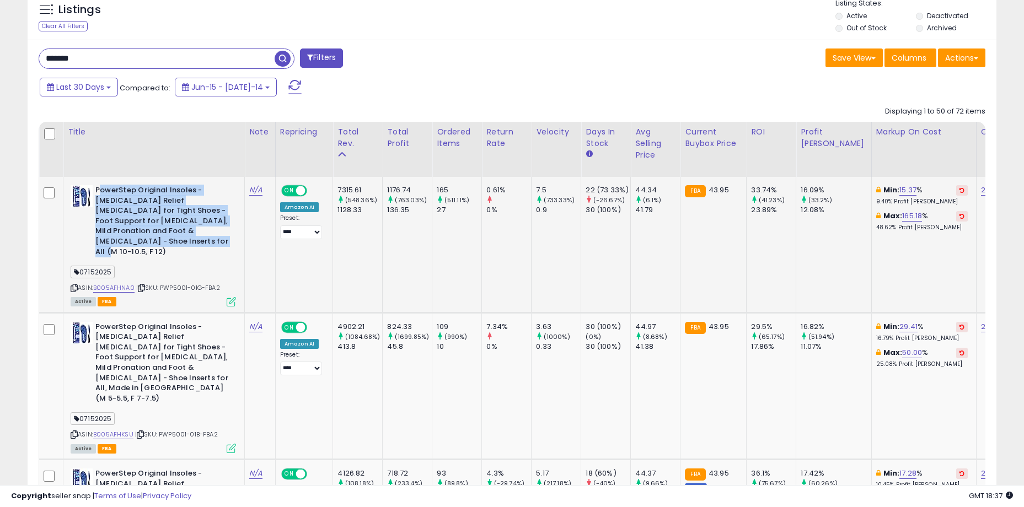
click at [217, 234] on b "PowerStep Original Insoles - [MEDICAL_DATA] Relief [MEDICAL_DATA] for Tight Sho…" at bounding box center [162, 222] width 134 height 74
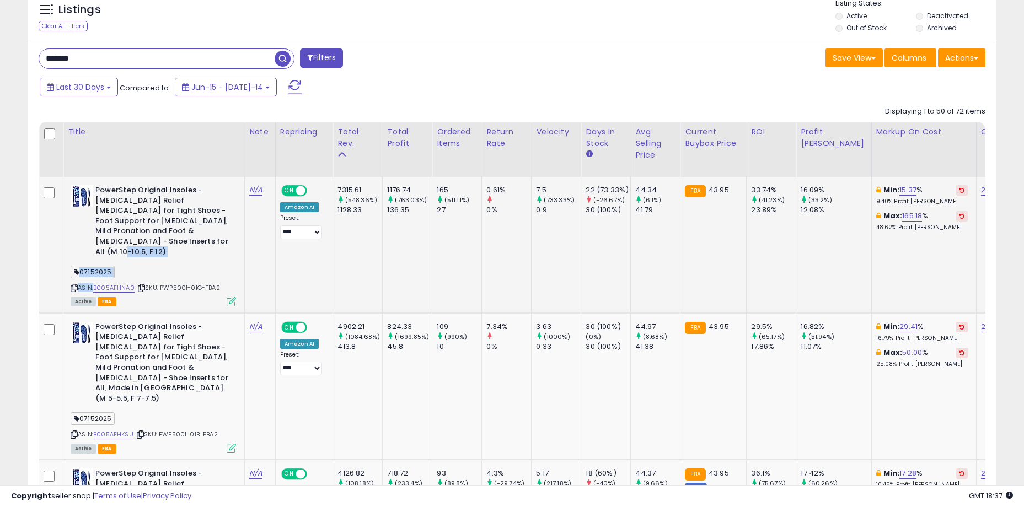
drag, startPoint x: 135, startPoint y: 238, endPoint x: 100, endPoint y: 189, distance: 59.7
click at [94, 181] on td "PowerStep Original Insoles - [MEDICAL_DATA] Relief [MEDICAL_DATA] for Tight Sho…" at bounding box center [153, 245] width 181 height 136
click at [104, 192] on b "PowerStep Original Insoles - [MEDICAL_DATA] Relief [MEDICAL_DATA] for Tight Sho…" at bounding box center [162, 222] width 134 height 74
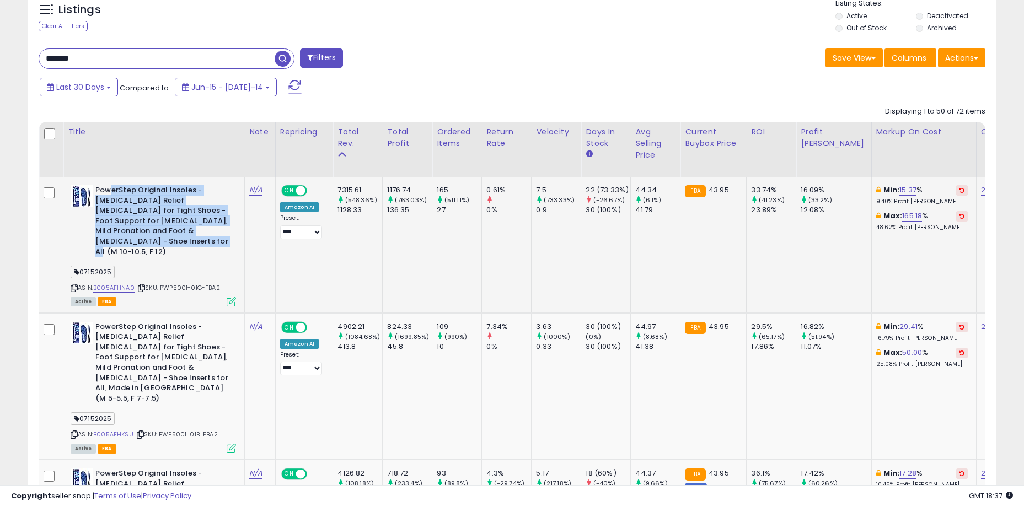
drag, startPoint x: 156, startPoint y: 210, endPoint x: 208, endPoint y: 235, distance: 58.4
click at [208, 235] on b "PowerStep Original Insoles - [MEDICAL_DATA] Relief [MEDICAL_DATA] for Tight Sho…" at bounding box center [162, 222] width 134 height 74
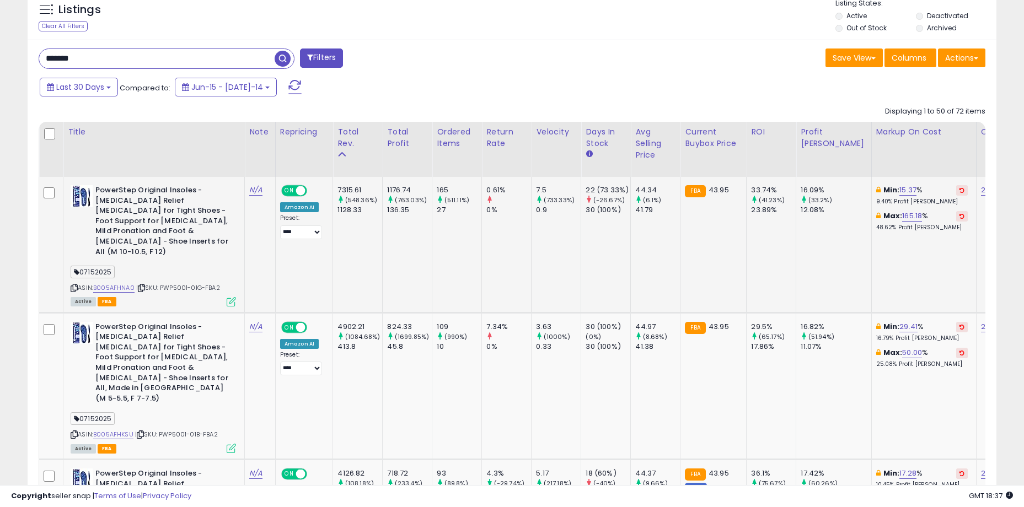
click at [385, 238] on td "1176.74 (763.03%) 136.35" at bounding box center [408, 245] width 50 height 136
drag, startPoint x: 403, startPoint y: 185, endPoint x: 464, endPoint y: 248, distance: 87.7
click at [464, 248] on td "165 (511.11%) 27" at bounding box center [457, 245] width 50 height 136
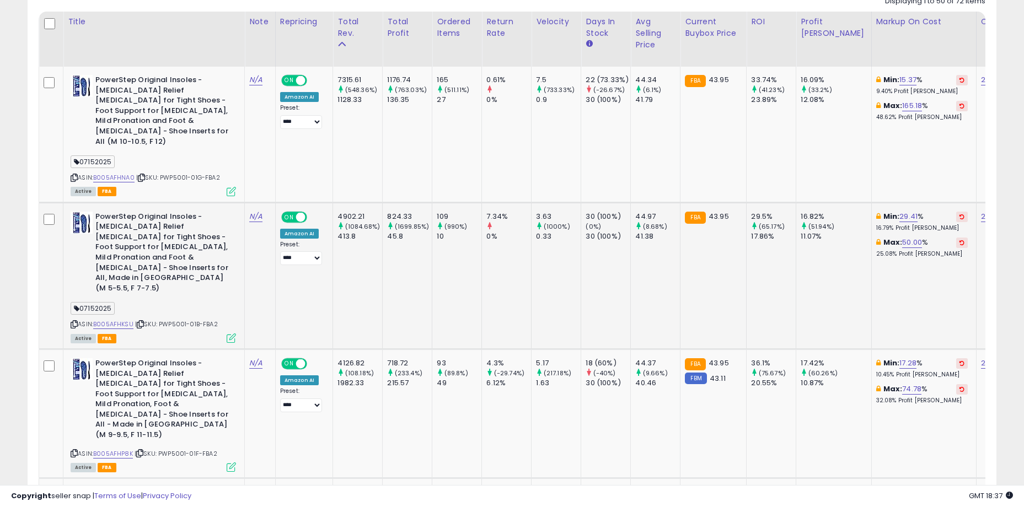
click at [302, 280] on td "**********" at bounding box center [304, 275] width 58 height 147
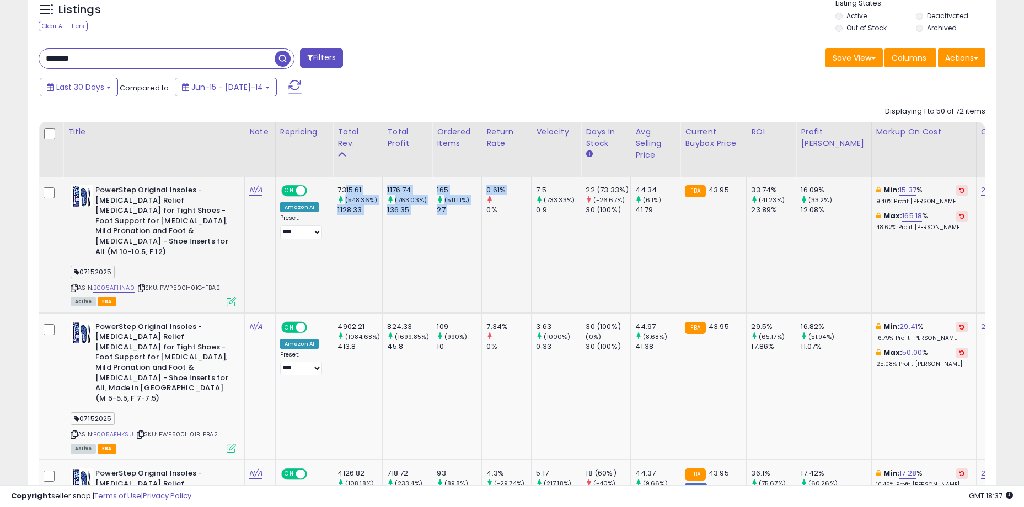
drag, startPoint x: 342, startPoint y: 187, endPoint x: 484, endPoint y: 211, distance: 143.7
click at [486, 211] on div "0%" at bounding box center [508, 210] width 45 height 10
drag, startPoint x: 433, startPoint y: 189, endPoint x: 475, endPoint y: 221, distance: 51.9
click at [475, 221] on td "165 (511.11%) 27" at bounding box center [457, 245] width 50 height 136
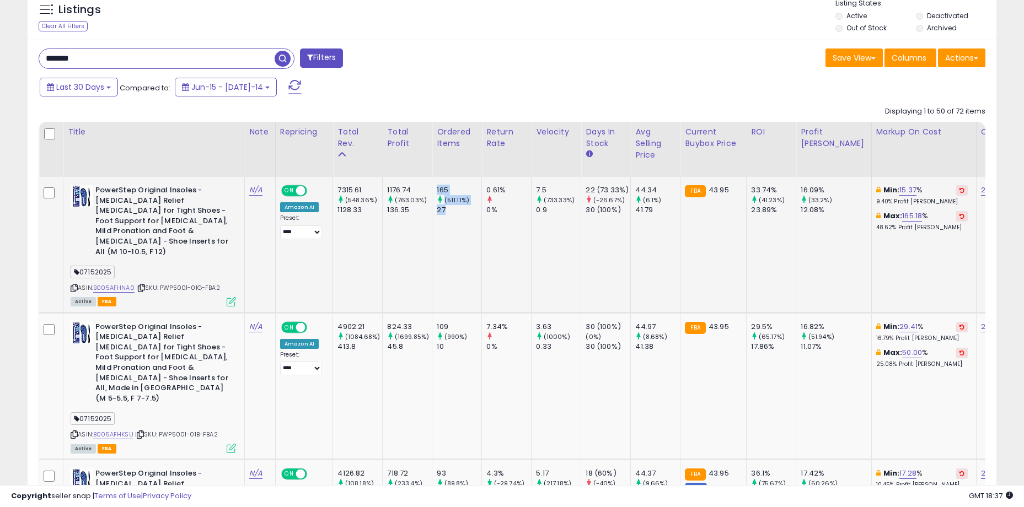
click at [475, 221] on td "165 (511.11%) 27" at bounding box center [457, 245] width 50 height 136
drag, startPoint x: 491, startPoint y: 214, endPoint x: 431, endPoint y: 189, distance: 64.7
click at [432, 189] on td "165 (511.11%) 27" at bounding box center [457, 245] width 50 height 136
drag, startPoint x: 389, startPoint y: 190, endPoint x: 485, endPoint y: 219, distance: 100.8
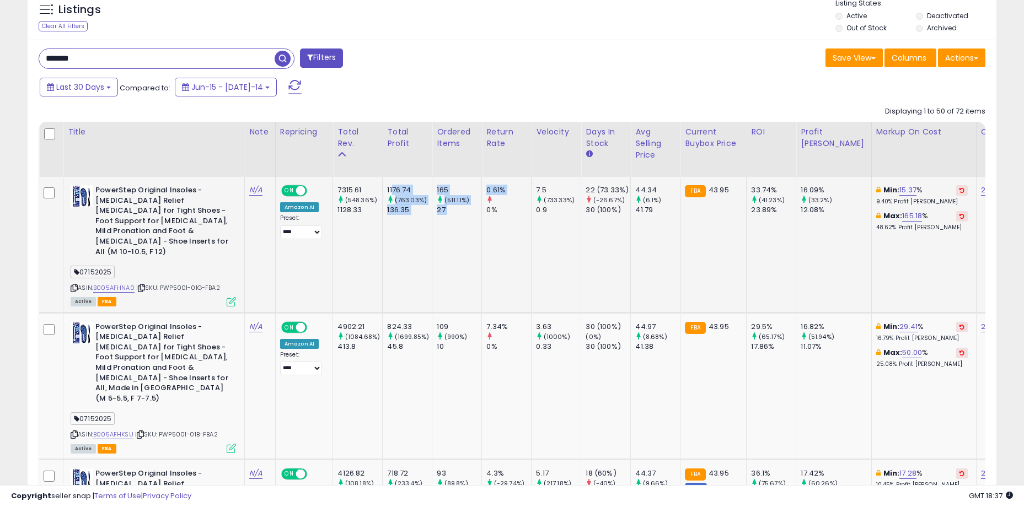
click at [485, 219] on td "0.61% 0%" at bounding box center [507, 245] width 50 height 136
click at [442, 245] on td "165 (511.11%) 27" at bounding box center [457, 245] width 50 height 136
drag, startPoint x: 395, startPoint y: 187, endPoint x: 566, endPoint y: 213, distance: 173.4
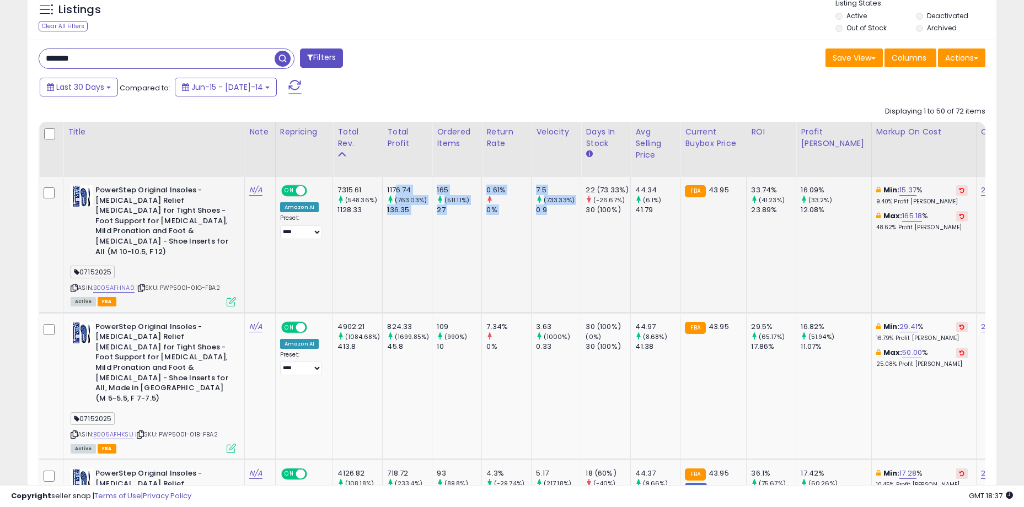
click at [566, 213] on div "0.9" at bounding box center [558, 210] width 45 height 10
click at [467, 231] on td "165 (511.11%) 27" at bounding box center [457, 245] width 50 height 136
drag, startPoint x: 392, startPoint y: 190, endPoint x: 562, endPoint y: 228, distance: 175.1
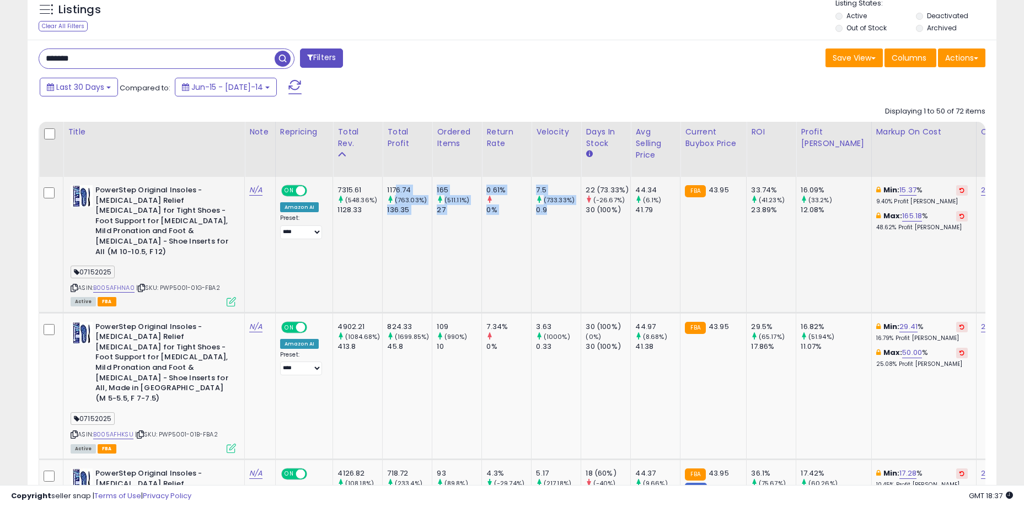
click at [562, 228] on td "7.5 (733.33%) 0.9" at bounding box center [557, 245] width 50 height 136
click at [478, 247] on td "165 (511.11%) 27" at bounding box center [457, 245] width 50 height 136
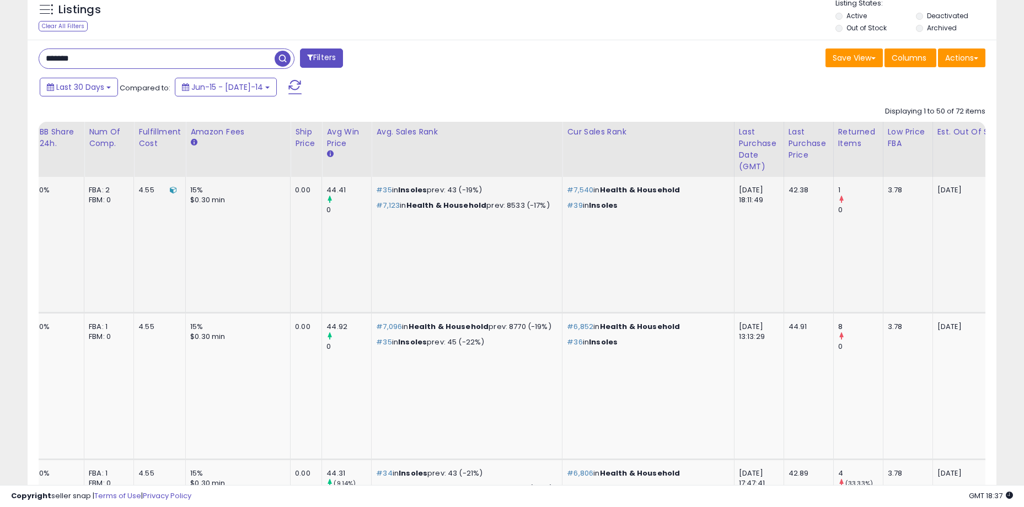
scroll to position [0, 0]
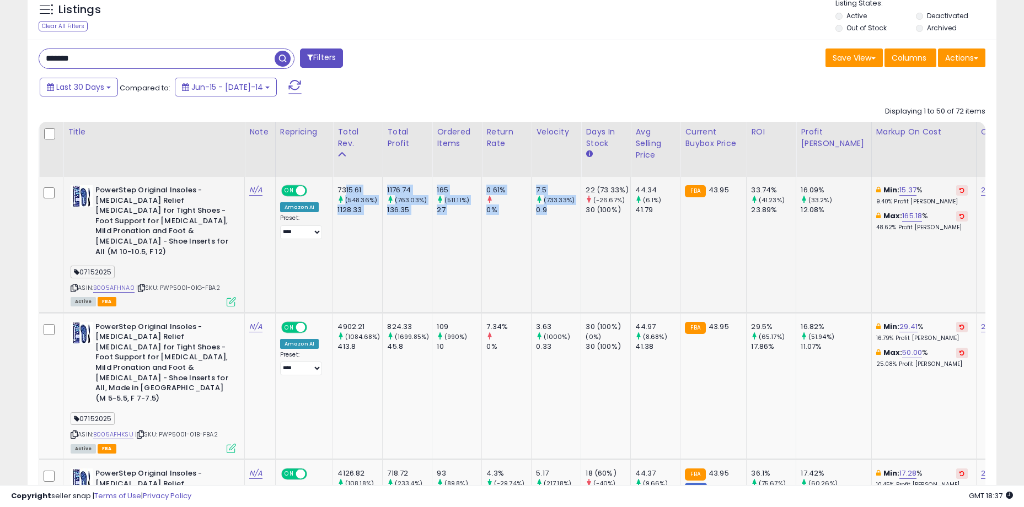
drag, startPoint x: 344, startPoint y: 189, endPoint x: 571, endPoint y: 229, distance: 230.7
click at [571, 229] on td "7.5 (733.33%) 0.9" at bounding box center [557, 245] width 50 height 136
drag, startPoint x: 649, startPoint y: 216, endPoint x: 329, endPoint y: 184, distance: 321.5
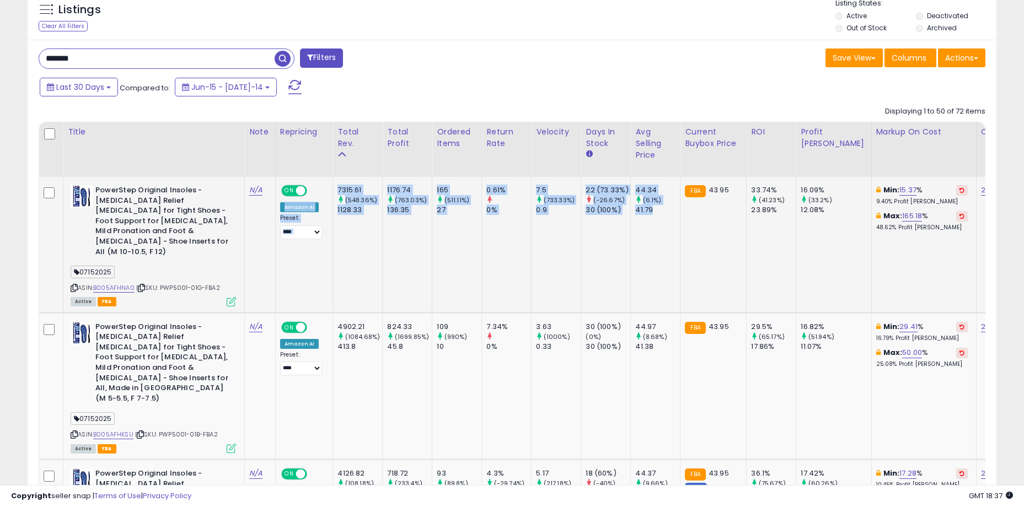
click at [338, 188] on div "7315.61" at bounding box center [359, 190] width 45 height 10
drag, startPoint x: 378, startPoint y: 199, endPoint x: 599, endPoint y: 228, distance: 223.0
click at [599, 228] on td "22 (73.33%) (-26.67%) 30 (100%)" at bounding box center [606, 245] width 50 height 136
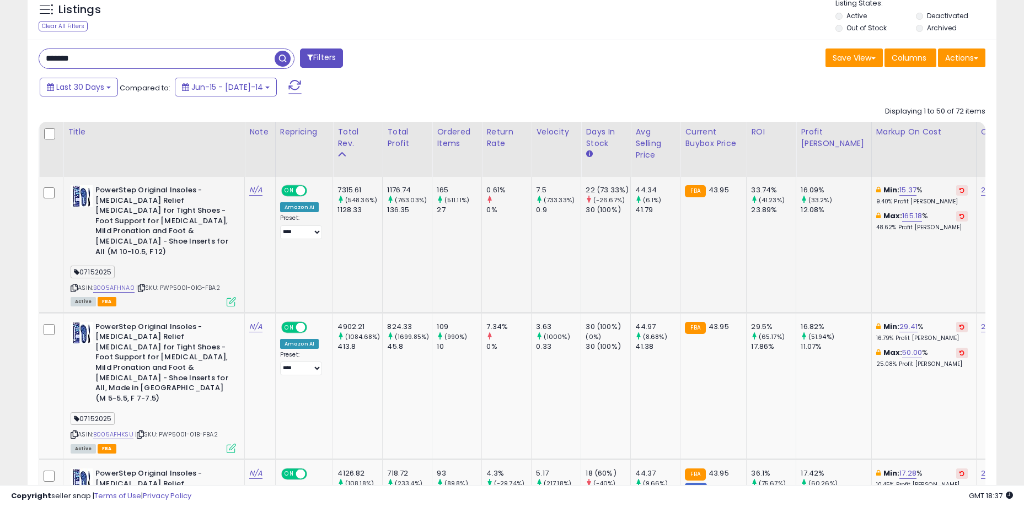
click at [625, 216] on td "22 (73.33%) (-26.67%) 30 (100%)" at bounding box center [606, 245] width 50 height 136
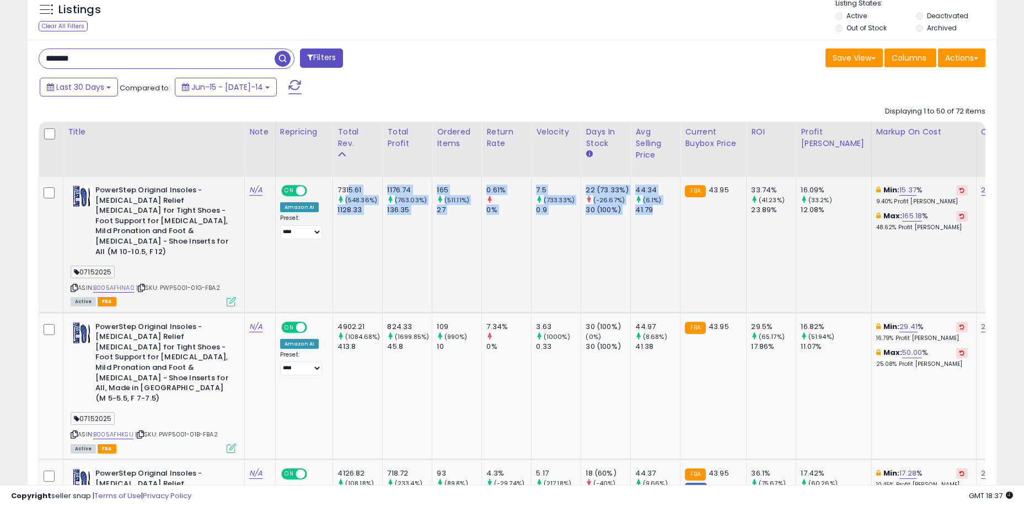
drag, startPoint x: 665, startPoint y: 208, endPoint x: 345, endPoint y: 186, distance: 320.6
click at [345, 186] on div "7315.61" at bounding box center [359, 190] width 45 height 10
drag, startPoint x: 340, startPoint y: 186, endPoint x: 700, endPoint y: 217, distance: 361.4
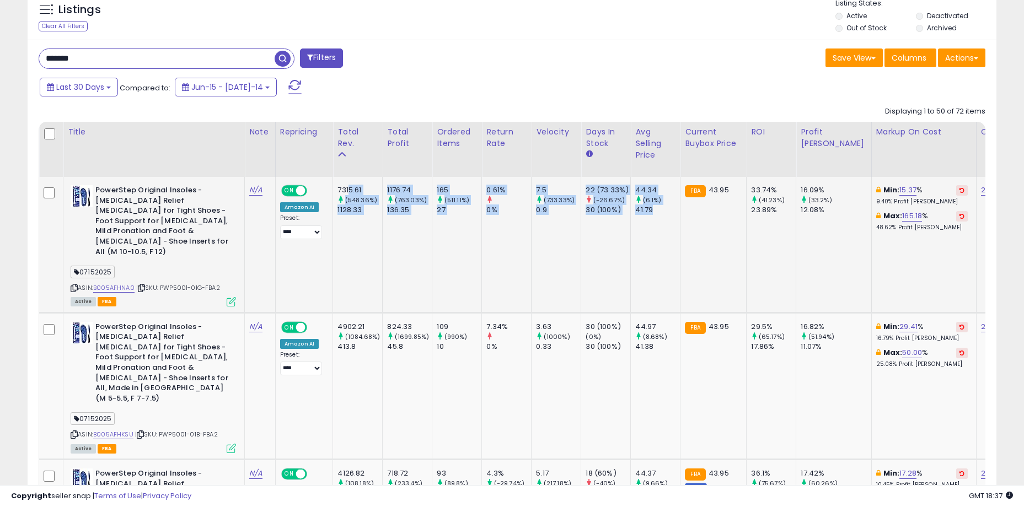
click at [700, 217] on td "FBA 43.95" at bounding box center [713, 245] width 66 height 136
drag, startPoint x: 667, startPoint y: 215, endPoint x: 349, endPoint y: 189, distance: 318.7
click at [349, 189] on div "7315.61" at bounding box center [359, 190] width 45 height 10
drag, startPoint x: 341, startPoint y: 189, endPoint x: 665, endPoint y: 215, distance: 325.3
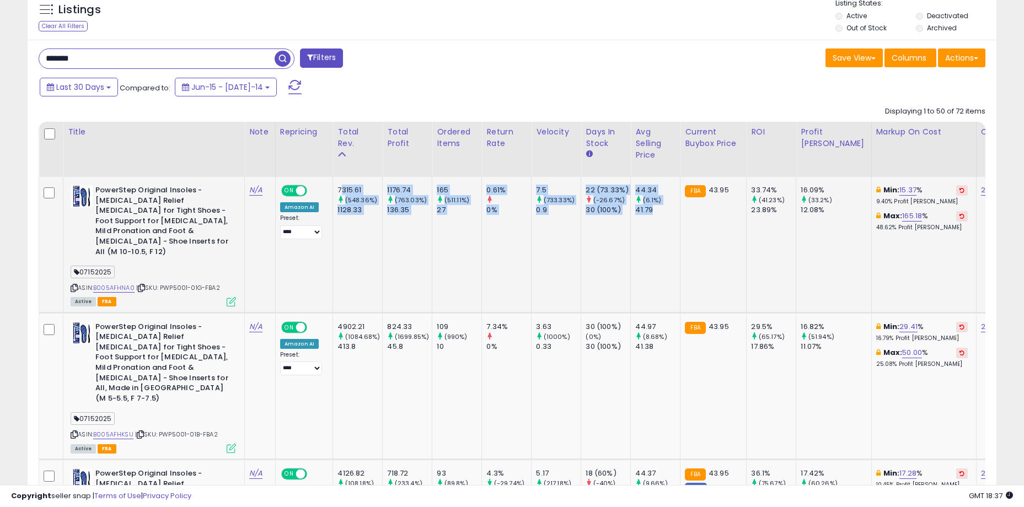
click at [666, 216] on td "44.34 (6.1%) 41.79" at bounding box center [656, 245] width 50 height 136
drag, startPoint x: 672, startPoint y: 217, endPoint x: 344, endPoint y: 186, distance: 329.6
click at [344, 186] on div "7315.61" at bounding box center [359, 190] width 45 height 10
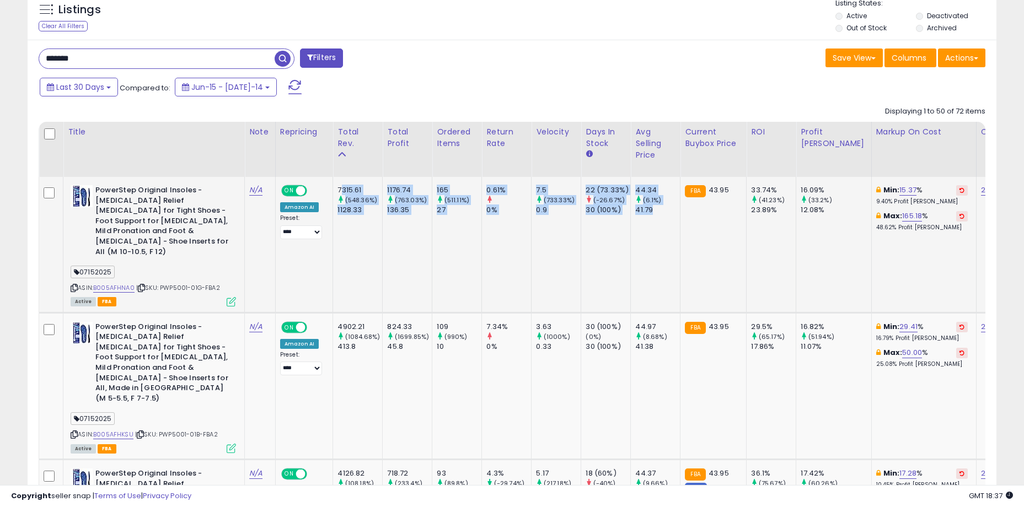
drag, startPoint x: 340, startPoint y: 186, endPoint x: 657, endPoint y: 232, distance: 319.9
click at [657, 232] on td "44.34 (6.1%) 41.79" at bounding box center [656, 245] width 50 height 136
drag
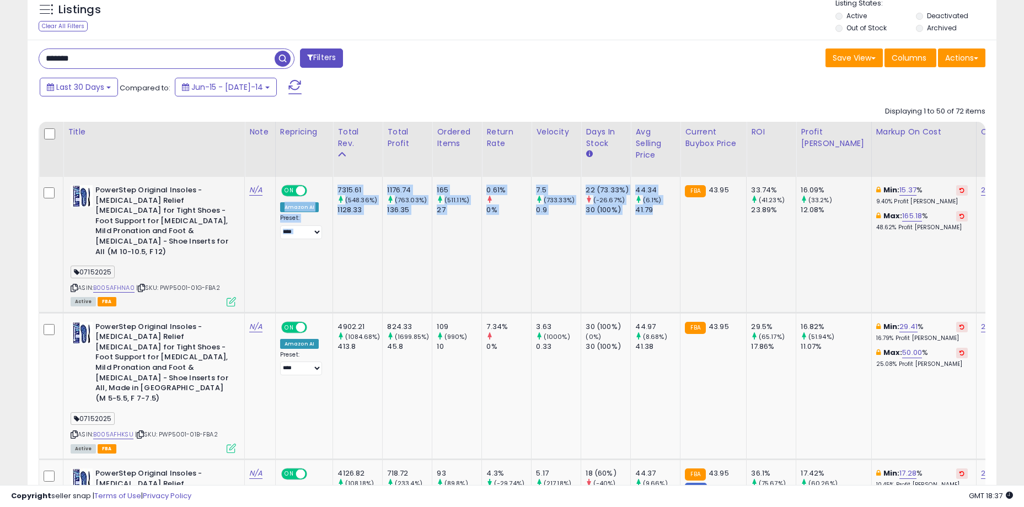
click at [338, 188] on div "7315.61" at bounding box center [359, 190] width 45 height 10
click at [656, 235] on td "44.34 (6.1%) 41.79" at bounding box center [656, 245] width 50 height 136
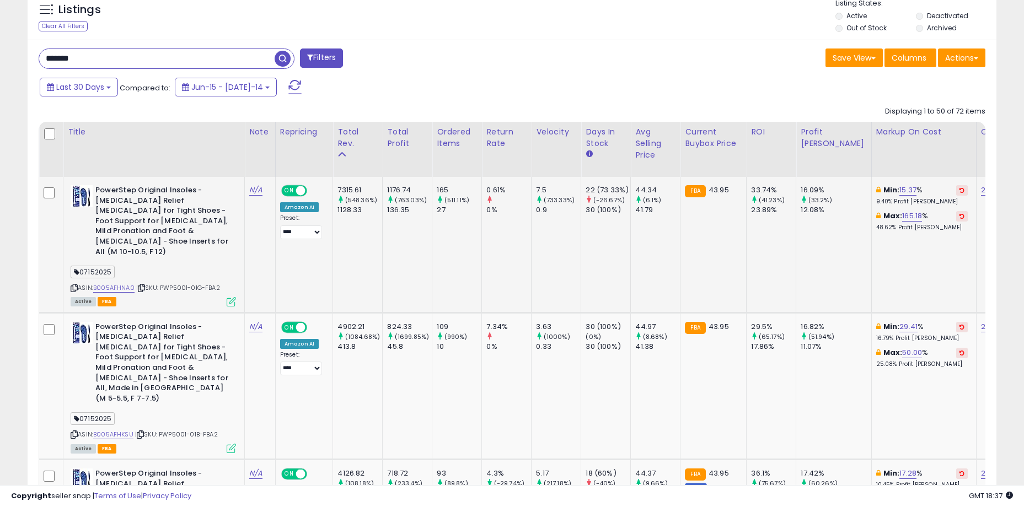
click at [507, 258] on td "0.61% 0%" at bounding box center [507, 245] width 50 height 136
click at [471, 92] on div "Last 30 Days Compared to: Jun-15 - [DATE]-14" at bounding box center [392, 88] width 710 height 25
click at [189, 52] on input "*******" at bounding box center [156, 58] width 235 height 19
click at [194, 28] on div "Listings Clear All Filters Listing States:" at bounding box center [512, 16] width 969 height 37
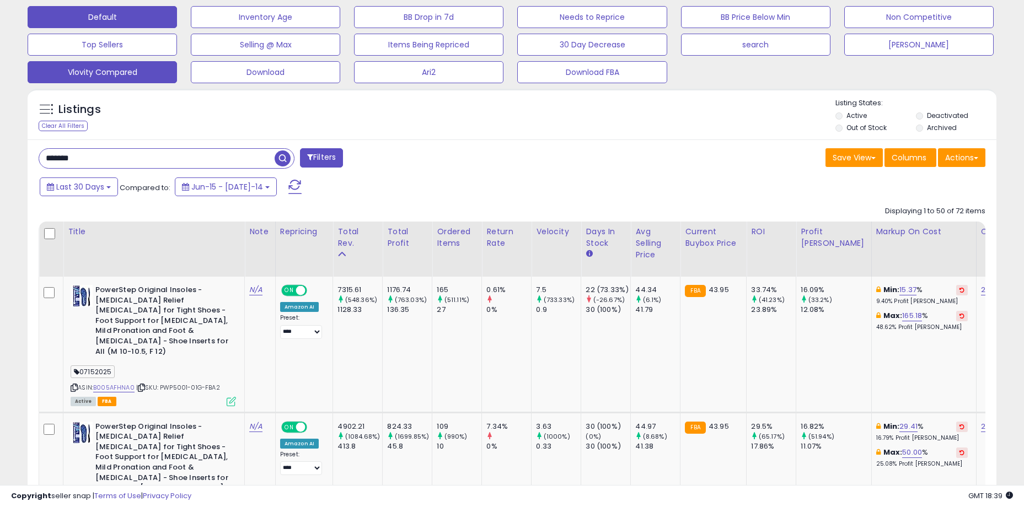
scroll to position [331, 0]
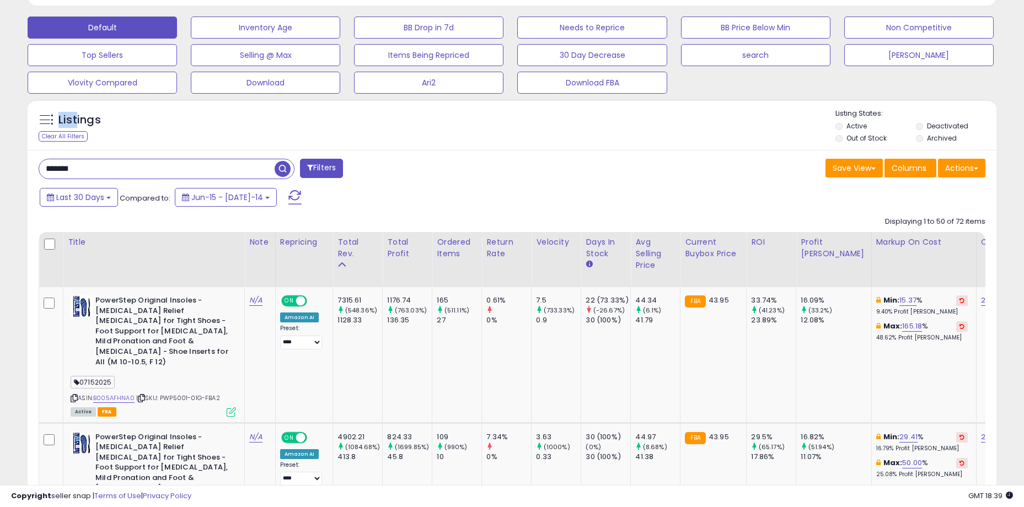
drag, startPoint x: 77, startPoint y: 118, endPoint x: 112, endPoint y: 122, distance: 35.5
click at [112, 122] on div "Listings" at bounding box center [103, 123] width 144 height 18
drag, startPoint x: 84, startPoint y: 121, endPoint x: 71, endPoint y: 120, distance: 12.8
click at [71, 120] on div "Listings" at bounding box center [103, 123] width 144 height 18
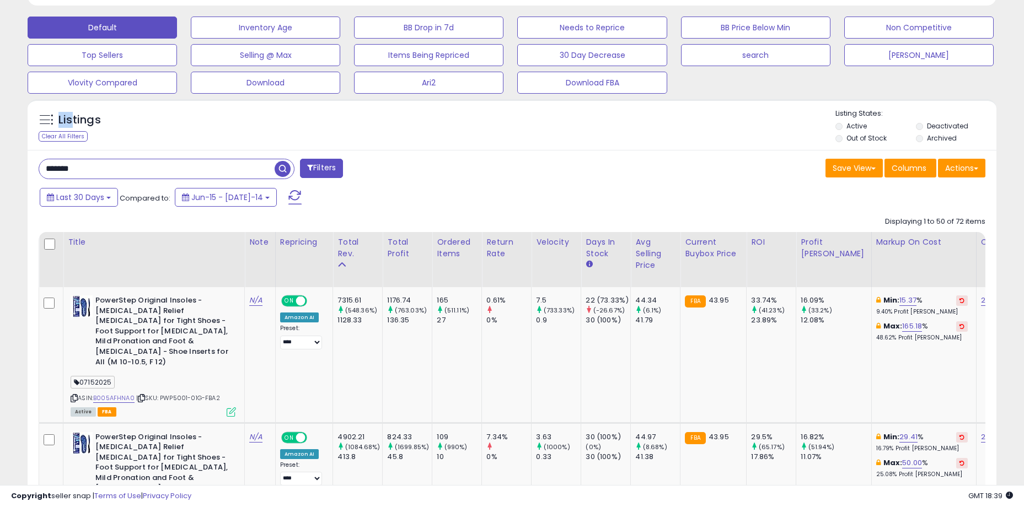
click at [71, 120] on h5 "Listings" at bounding box center [79, 119] width 42 height 15
drag, startPoint x: 60, startPoint y: 120, endPoint x: 106, endPoint y: 122, distance: 46.4
click at [106, 122] on div "Listings" at bounding box center [103, 123] width 144 height 18
click at [66, 122] on h5 "Listings" at bounding box center [79, 119] width 42 height 15
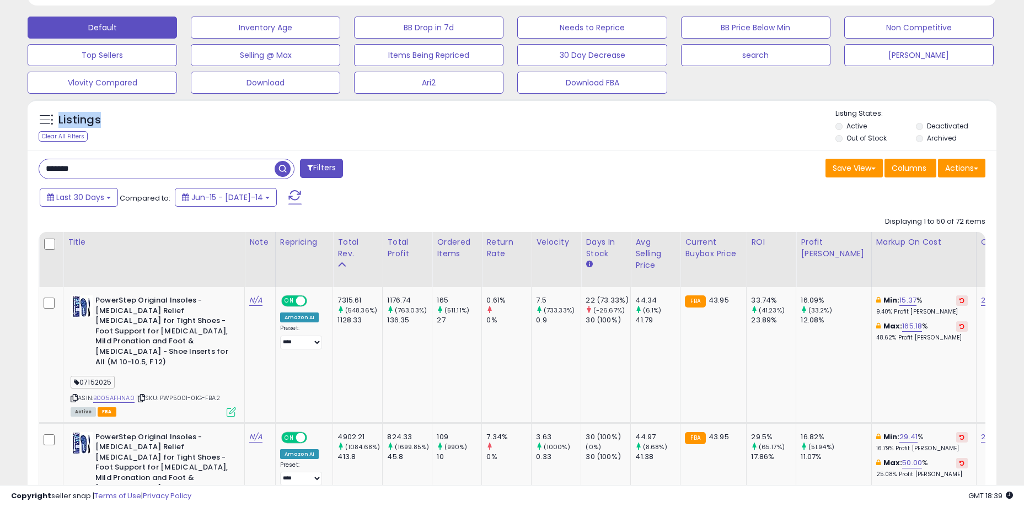
drag, startPoint x: 61, startPoint y: 121, endPoint x: 98, endPoint y: 124, distance: 37.6
click at [98, 124] on h5 "Listings" at bounding box center [79, 119] width 42 height 15
click at [76, 116] on h5 "Listings" at bounding box center [79, 119] width 42 height 15
drag, startPoint x: 73, startPoint y: 117, endPoint x: 109, endPoint y: 119, distance: 35.9
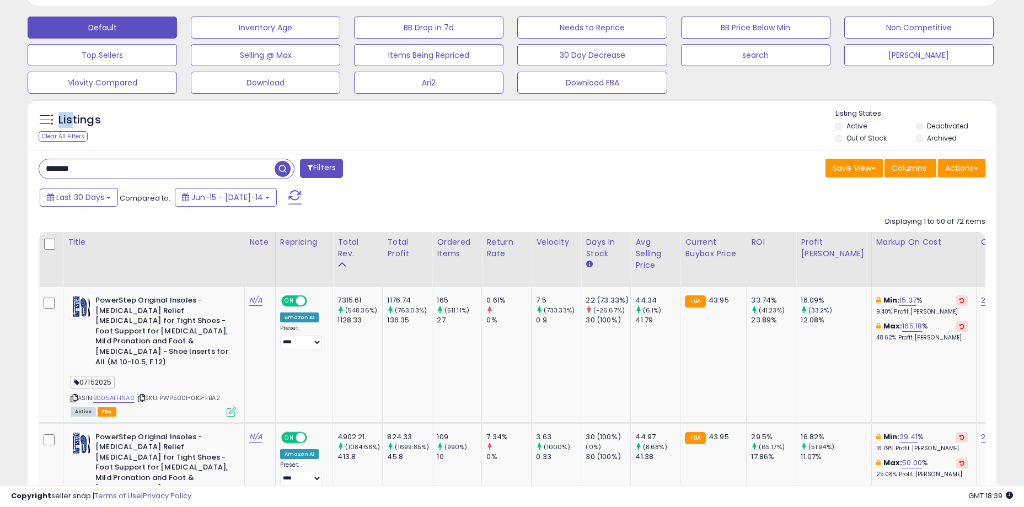
click at [109, 119] on div "Listings" at bounding box center [103, 123] width 144 height 18
drag, startPoint x: 71, startPoint y: 121, endPoint x: 106, endPoint y: 119, distance: 35.9
click at [106, 119] on div "Listings" at bounding box center [103, 123] width 144 height 18
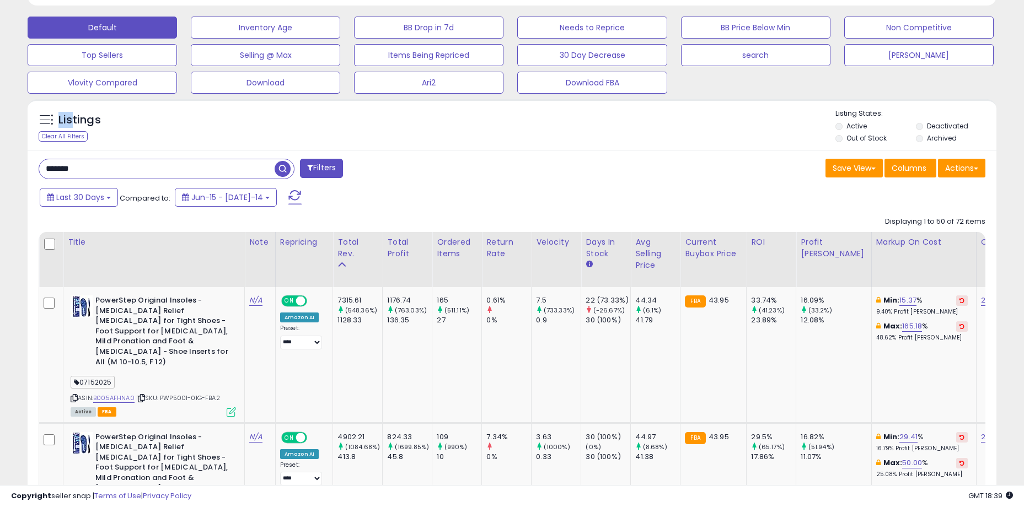
drag, startPoint x: 57, startPoint y: 121, endPoint x: 70, endPoint y: 121, distance: 12.7
click at [70, 121] on div "Listings" at bounding box center [103, 123] width 144 height 18
click at [70, 121] on h5 "Listings" at bounding box center [79, 119] width 42 height 15
drag, startPoint x: 60, startPoint y: 119, endPoint x: 108, endPoint y: 122, distance: 48.1
click at [108, 122] on div "Listings" at bounding box center [103, 123] width 144 height 18
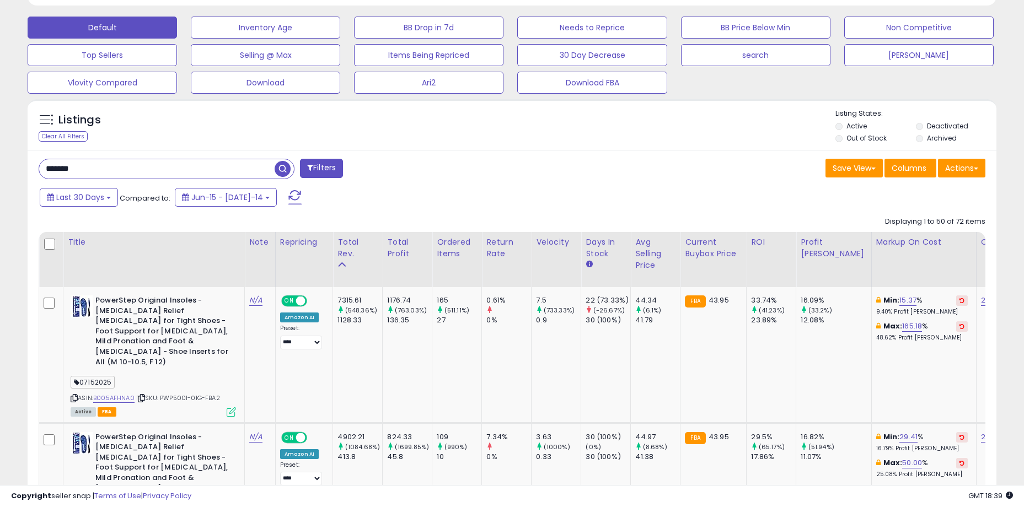
click at [108, 122] on div "Listings" at bounding box center [103, 123] width 144 height 18
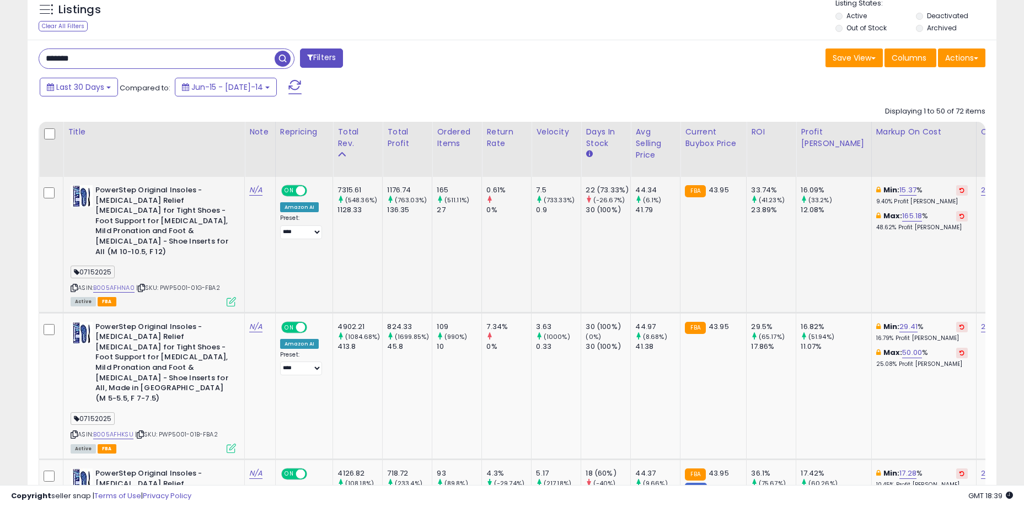
click at [432, 247] on td "165 (511.11%) 27" at bounding box center [457, 245] width 50 height 136
drag, startPoint x: 401, startPoint y: 195, endPoint x: 453, endPoint y: 215, distance: 55.2
click at [453, 215] on div "27" at bounding box center [459, 210] width 45 height 10
drag, startPoint x: 455, startPoint y: 215, endPoint x: 396, endPoint y: 189, distance: 64.4
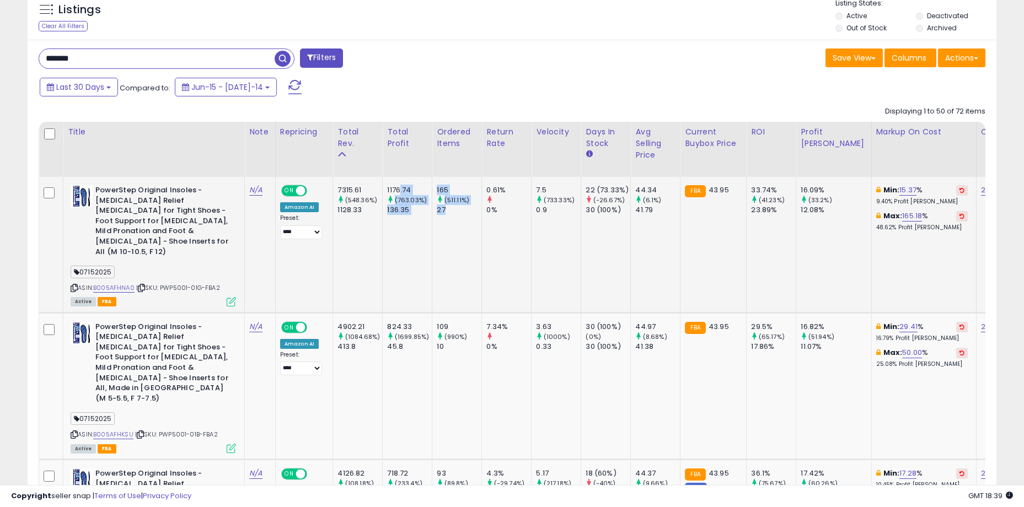
click at [396, 189] on div "1176.74" at bounding box center [409, 190] width 45 height 10
drag, startPoint x: 392, startPoint y: 189, endPoint x: 447, endPoint y: 213, distance: 60.8
click at [448, 213] on div "27" at bounding box center [459, 210] width 45 height 10
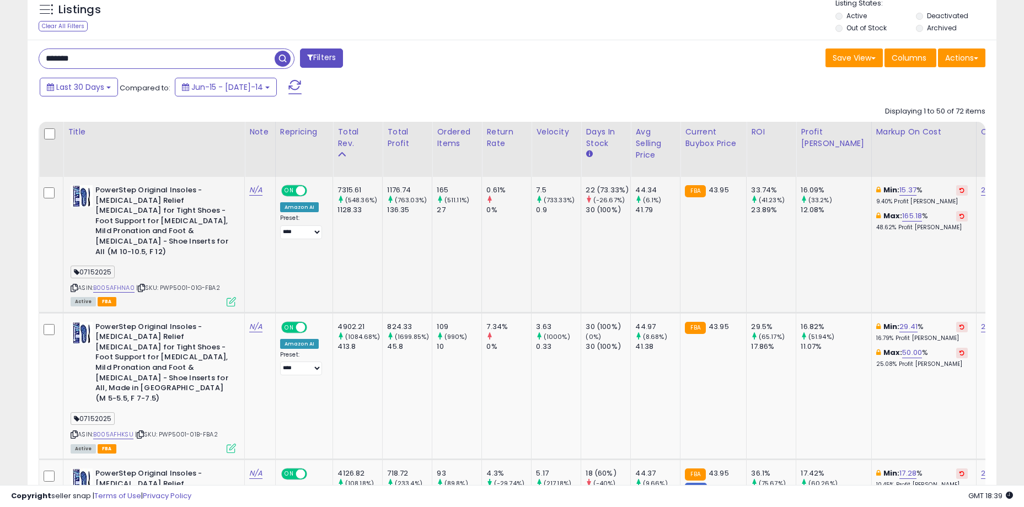
drag, startPoint x: 449, startPoint y: 250, endPoint x: 438, endPoint y: 249, distance: 10.5
click at [449, 249] on td "165 (511.11%) 27" at bounding box center [457, 245] width 50 height 136
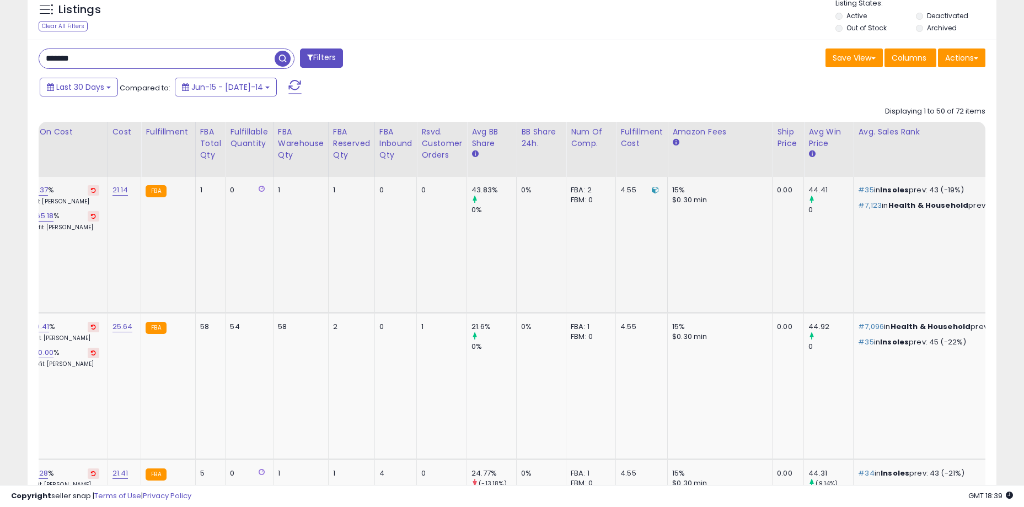
scroll to position [0, 1350]
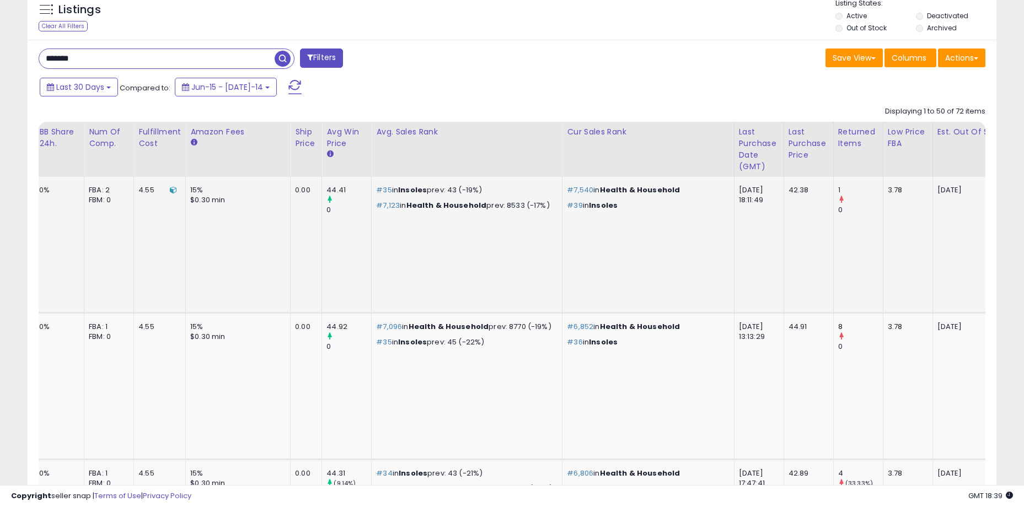
click at [932, 259] on td "[DATE]" at bounding box center [987, 245] width 110 height 136
